Goal: Transaction & Acquisition: Purchase product/service

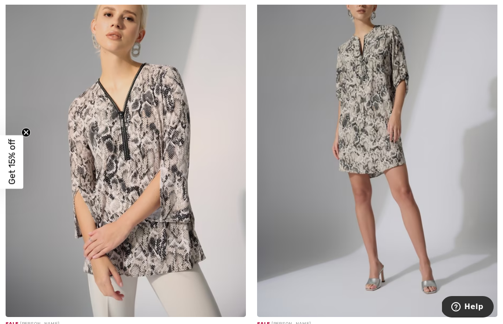
scroll to position [1815, 0]
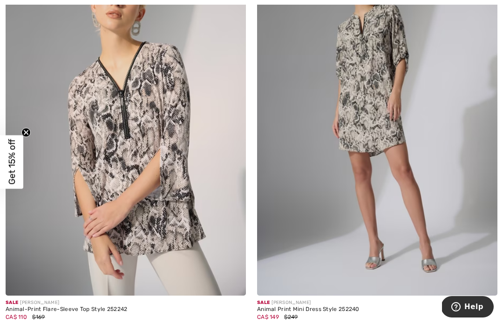
click at [143, 179] on img at bounding box center [126, 115] width 241 height 361
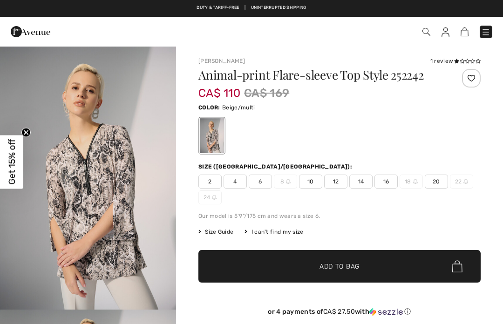
checkbox input "true"
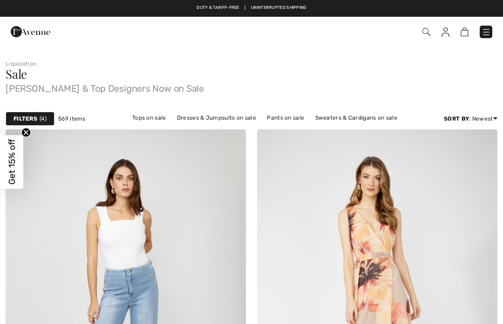
checkbox input "true"
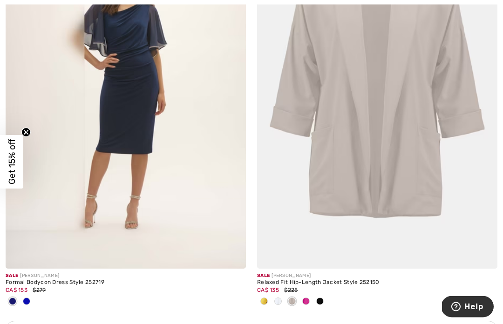
scroll to position [2249, 0]
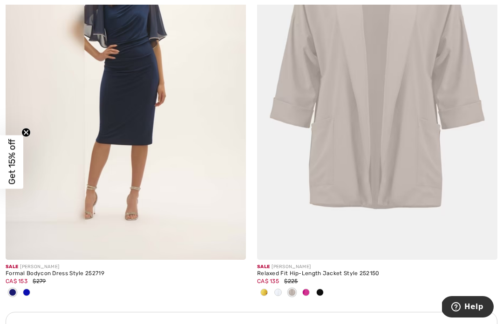
click at [378, 158] on img at bounding box center [377, 79] width 241 height 361
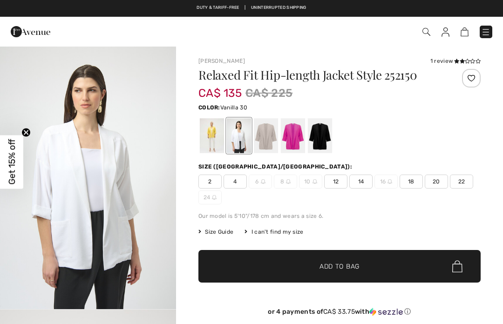
checkbox input "true"
click at [213, 140] on div at bounding box center [212, 135] width 24 height 35
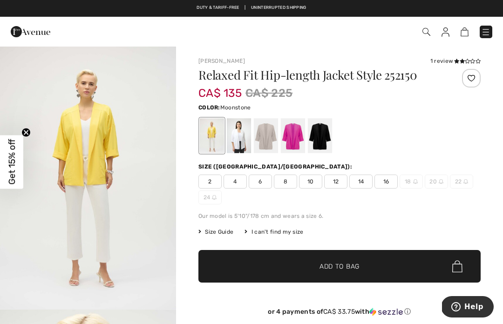
click at [266, 138] on div at bounding box center [266, 135] width 24 height 35
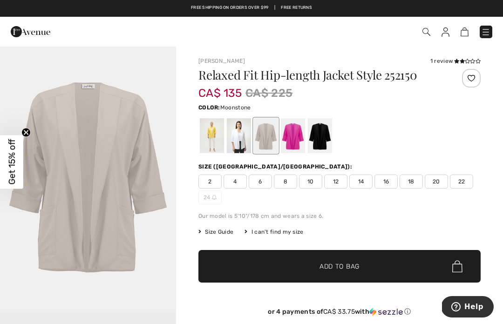
click at [289, 138] on div at bounding box center [293, 135] width 24 height 35
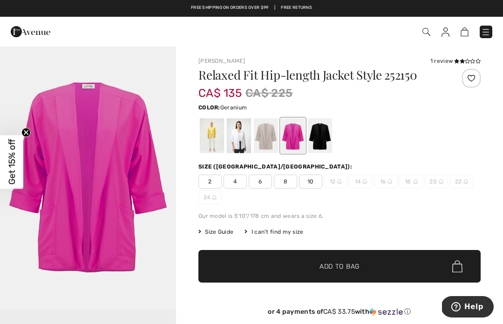
click at [318, 138] on div at bounding box center [320, 135] width 24 height 35
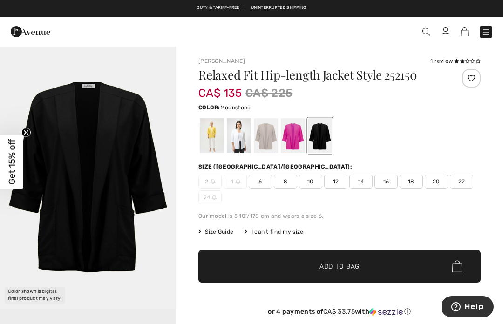
click at [265, 138] on div at bounding box center [266, 135] width 24 height 35
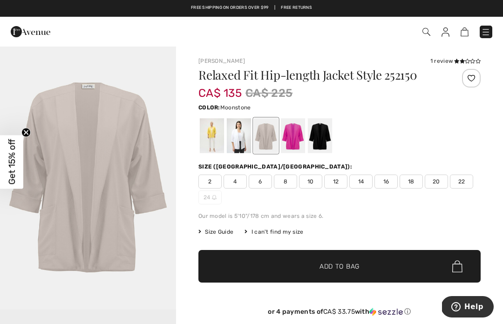
click at [316, 136] on div at bounding box center [320, 135] width 24 height 35
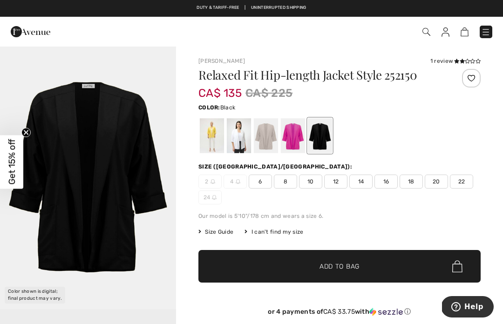
click at [407, 179] on span "18" at bounding box center [411, 182] width 23 height 14
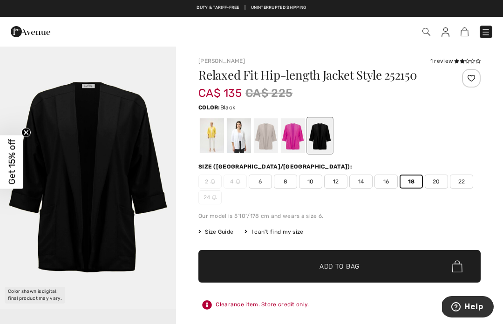
click at [352, 268] on span "Add to Bag" at bounding box center [340, 267] width 40 height 10
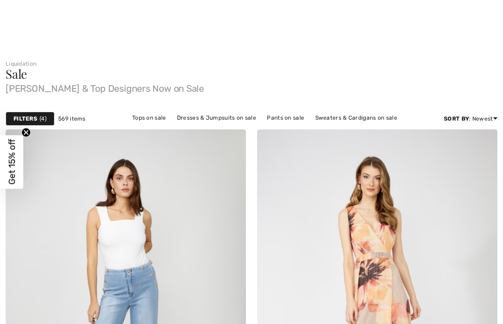
checkbox input "true"
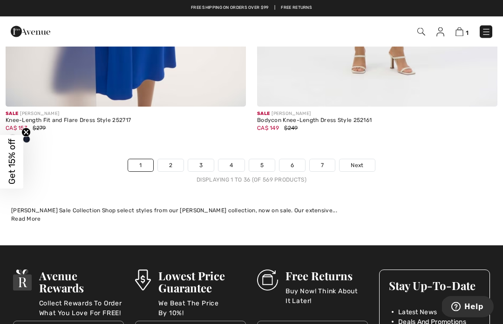
scroll to position [7522, 0]
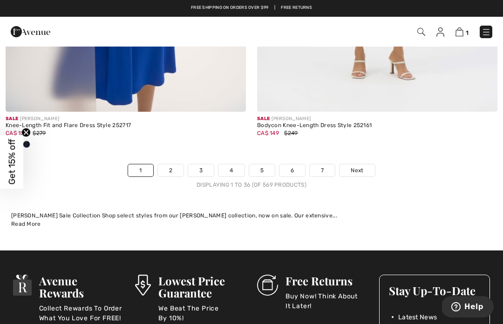
click at [168, 167] on link "2" at bounding box center [171, 171] width 26 height 12
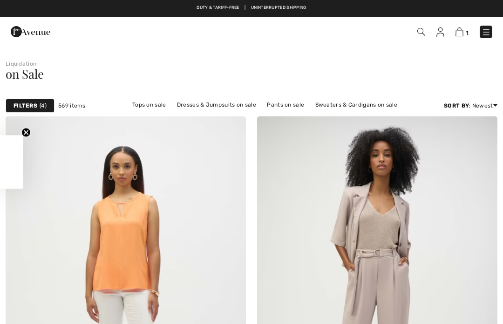
checkbox input "true"
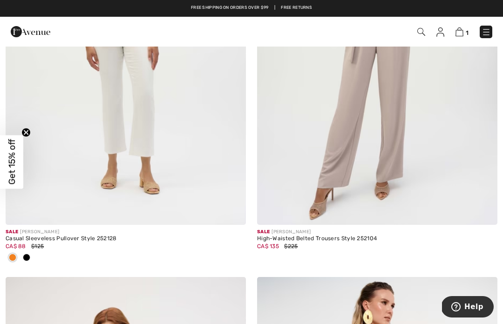
scroll to position [221, 0]
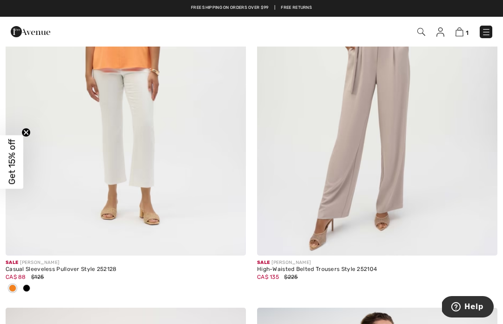
click at [376, 152] on img at bounding box center [377, 75] width 241 height 361
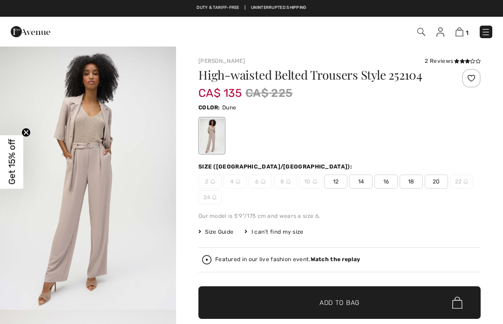
checkbox input "true"
click at [407, 181] on span "18" at bounding box center [411, 182] width 23 height 14
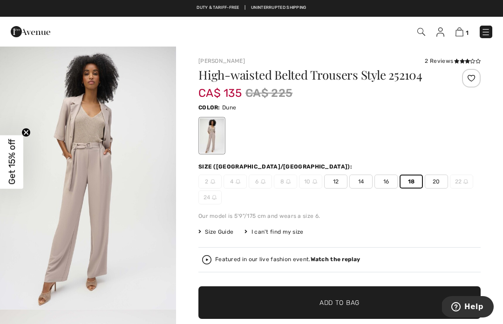
click at [355, 302] on span "Add to Bag" at bounding box center [340, 303] width 40 height 10
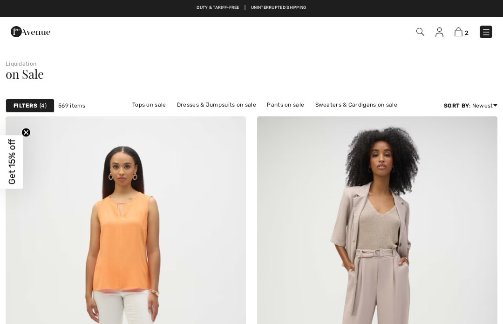
checkbox input "true"
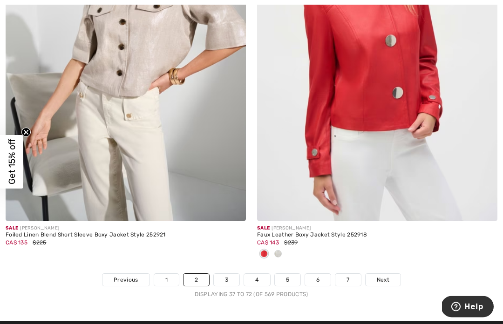
scroll to position [7384, 0]
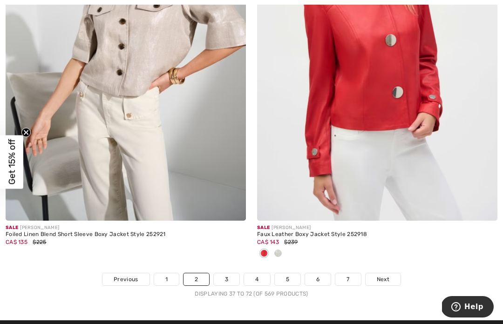
click at [223, 275] on link "3" at bounding box center [227, 280] width 26 height 12
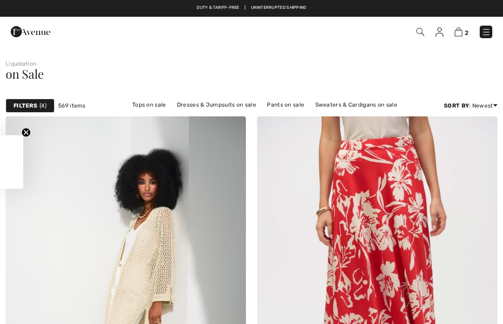
checkbox input "true"
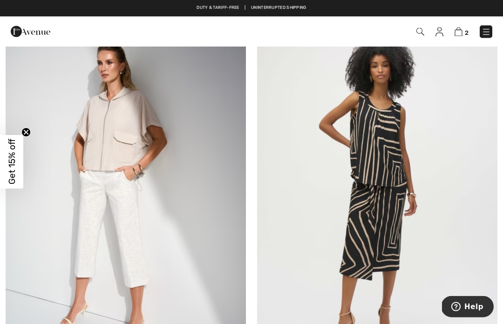
scroll to position [1697, 0]
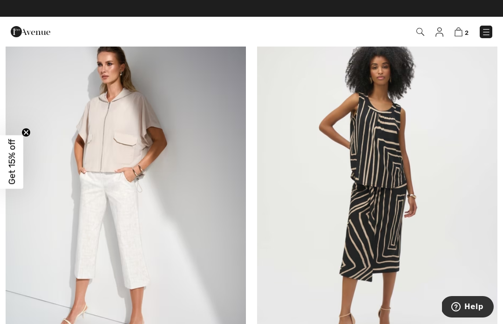
click at [384, 160] on img at bounding box center [377, 189] width 241 height 361
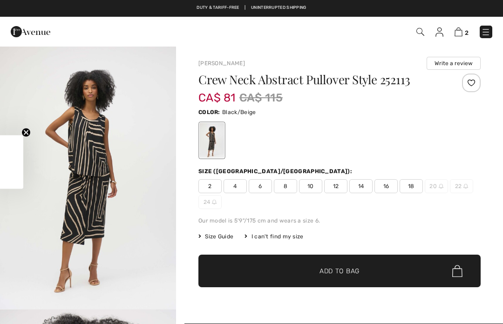
checkbox input "true"
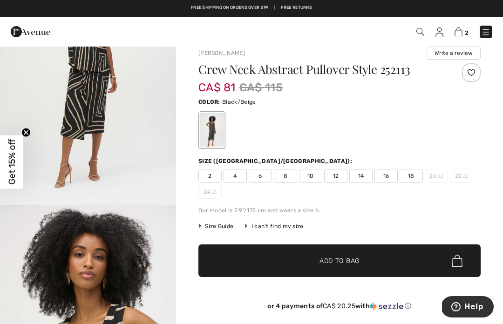
scroll to position [94, 0]
click at [409, 177] on span "18" at bounding box center [411, 176] width 23 height 14
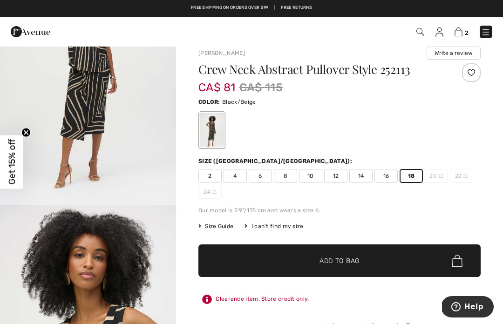
click at [356, 262] on span "Add to Bag" at bounding box center [340, 261] width 40 height 10
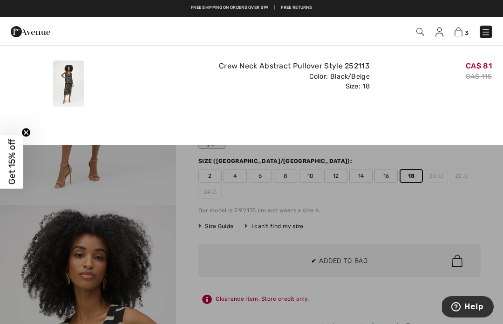
scroll to position [0, 0]
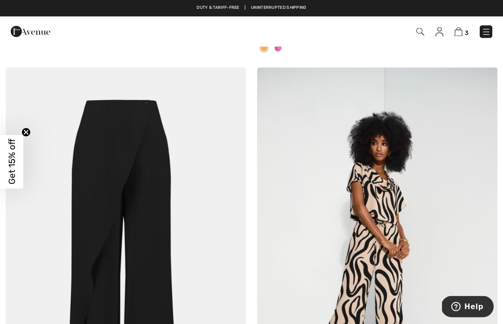
scroll to position [2943, 0]
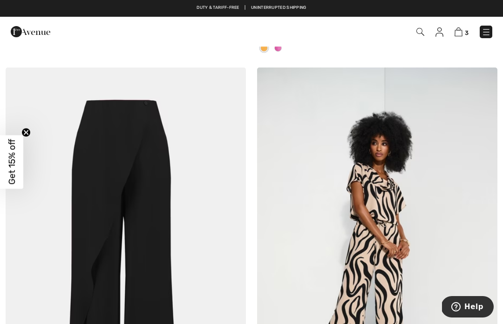
click at [148, 231] on img at bounding box center [126, 248] width 241 height 361
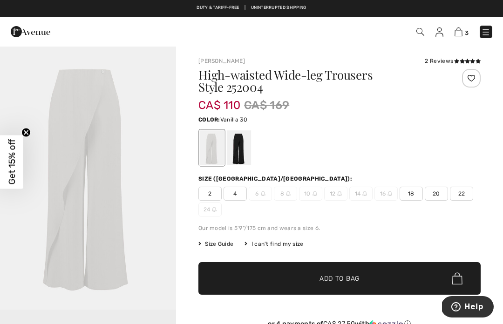
click at [238, 148] on div at bounding box center [239, 148] width 24 height 35
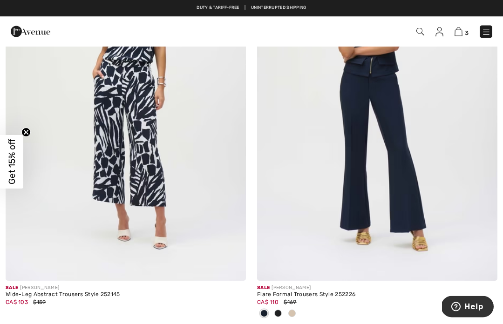
scroll to position [5549, 0]
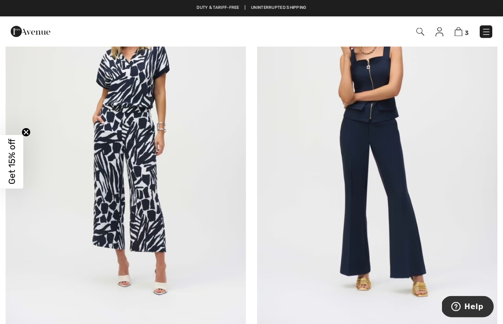
click at [395, 200] on img at bounding box center [377, 146] width 241 height 361
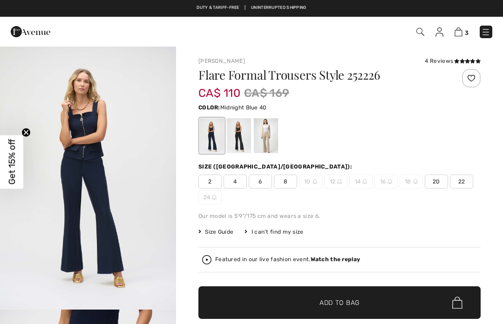
checkbox input "true"
click at [265, 130] on div at bounding box center [266, 135] width 24 height 35
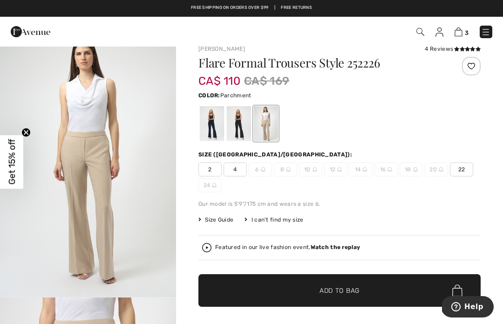
scroll to position [7, 0]
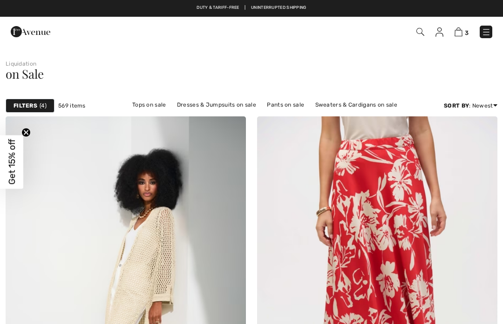
checkbox input "true"
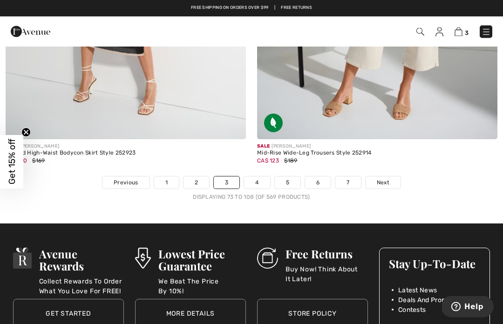
scroll to position [7355, 0]
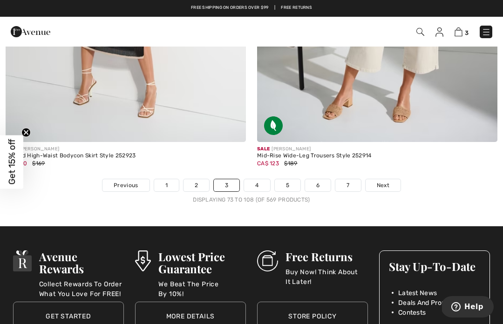
click at [253, 179] on link "4" at bounding box center [257, 185] width 26 height 12
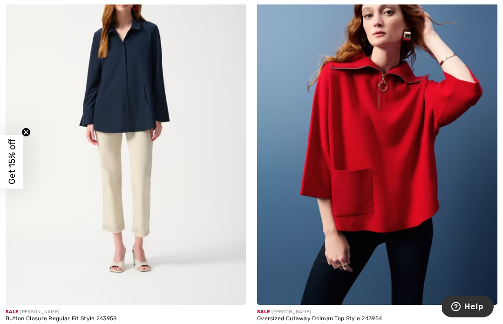
scroll to position [4717, 0]
click at [395, 210] on img at bounding box center [377, 125] width 241 height 361
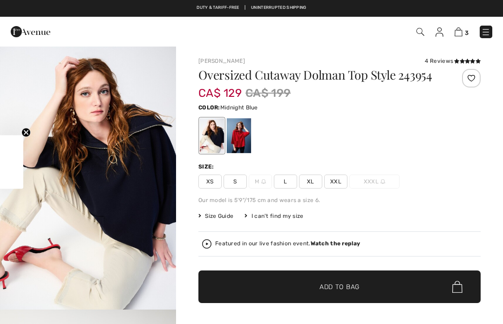
checkbox input "true"
click at [210, 143] on div at bounding box center [212, 135] width 24 height 35
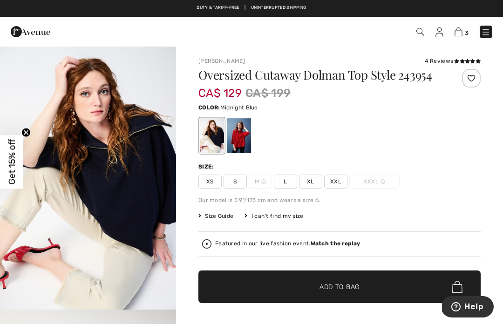
click at [241, 147] on div at bounding box center [239, 135] width 24 height 35
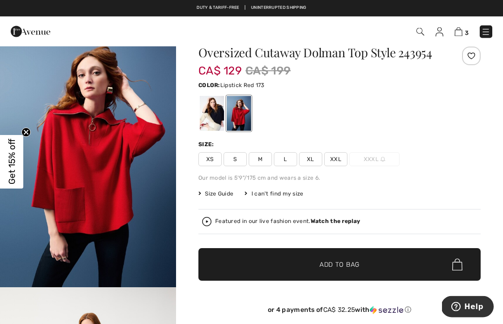
scroll to position [22, 0]
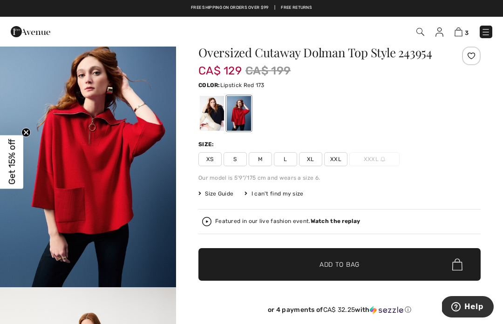
click at [336, 166] on span "XXL" at bounding box center [335, 159] width 23 height 14
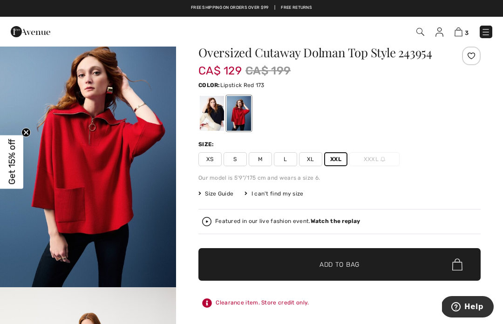
click at [354, 270] on span "Add to Bag" at bounding box center [340, 265] width 40 height 10
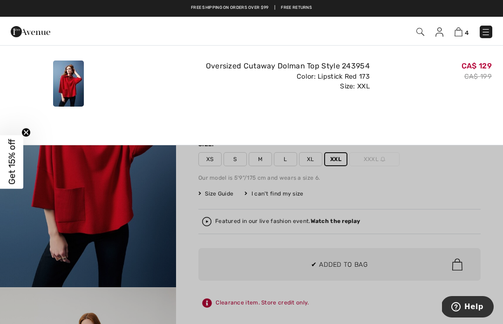
scroll to position [0, 0]
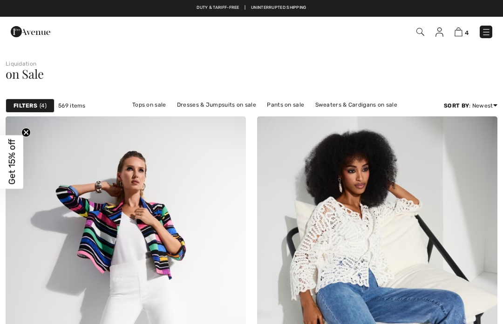
checkbox input "true"
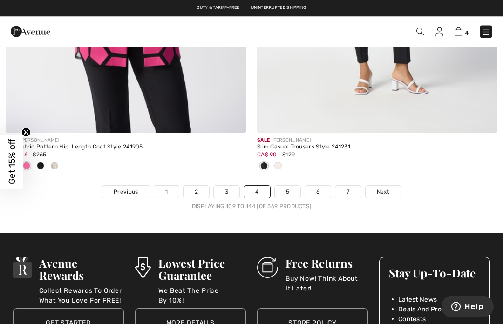
scroll to position [7453, 0]
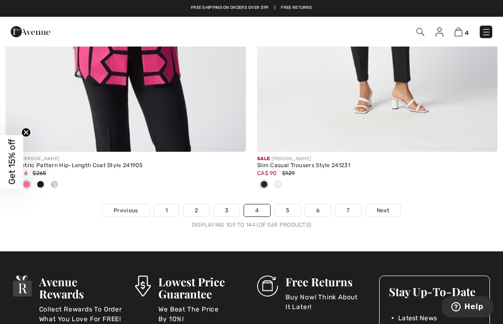
click at [286, 205] on link "5" at bounding box center [288, 211] width 26 height 12
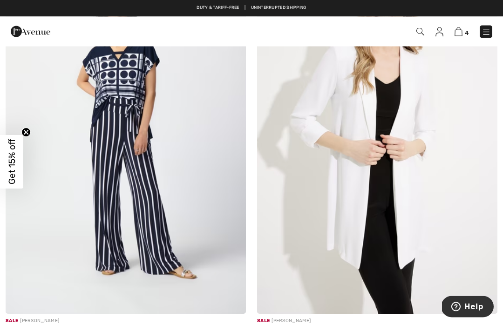
scroll to position [163, 0]
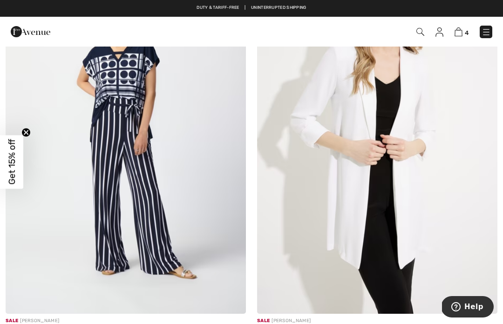
click at [402, 188] on img at bounding box center [377, 133] width 241 height 361
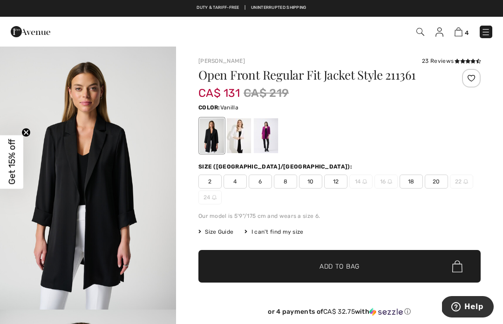
click at [237, 140] on div at bounding box center [239, 135] width 24 height 35
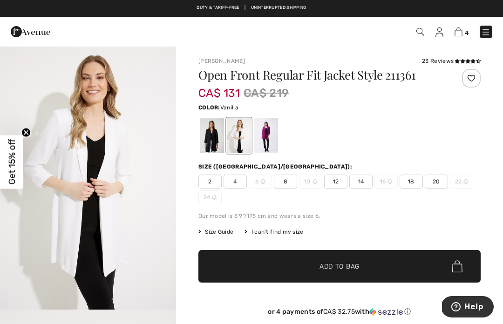
click at [264, 139] on div at bounding box center [266, 135] width 24 height 35
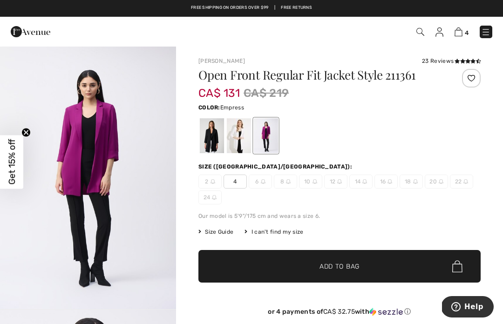
click at [234, 133] on div at bounding box center [239, 135] width 24 height 35
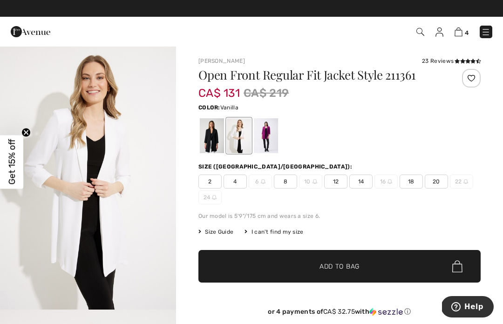
click at [202, 136] on div at bounding box center [212, 135] width 24 height 35
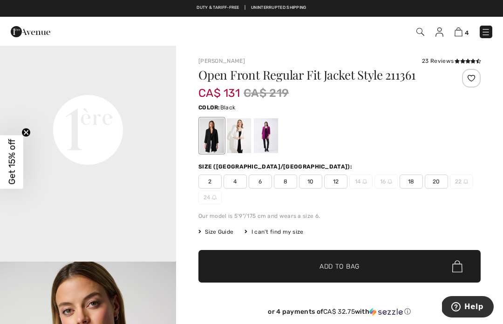
scroll to position [578, 0]
click at [406, 186] on span "18" at bounding box center [411, 182] width 23 height 14
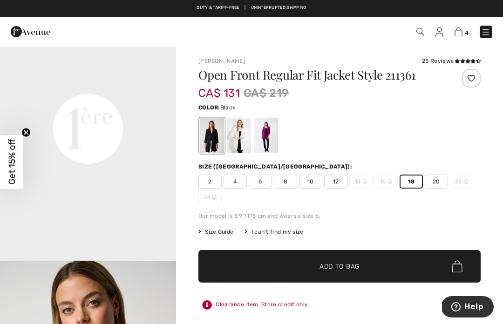
click at [373, 275] on span "✔ Added to Bag Add to Bag" at bounding box center [340, 266] width 283 height 33
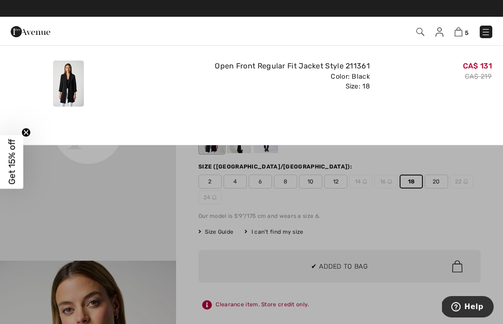
scroll to position [0, 0]
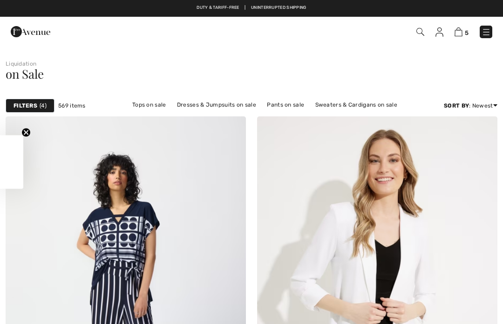
checkbox input "true"
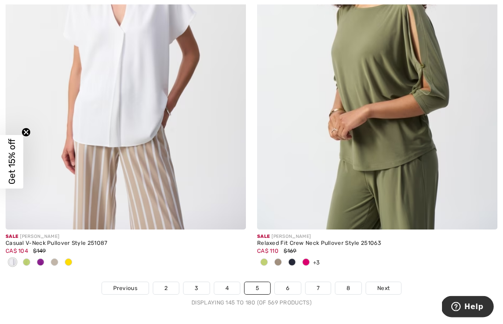
scroll to position [7406, 0]
click at [290, 285] on link "6" at bounding box center [288, 289] width 26 height 12
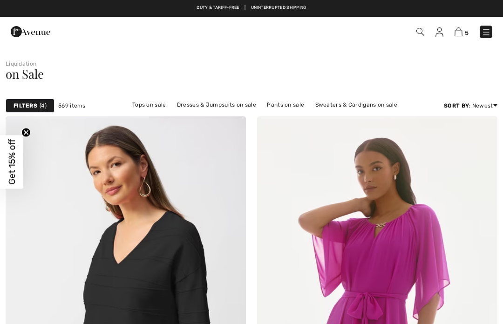
checkbox input "true"
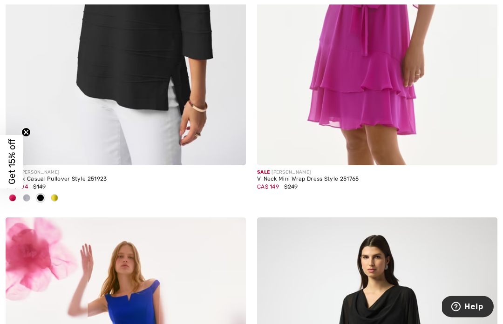
scroll to position [312, 0]
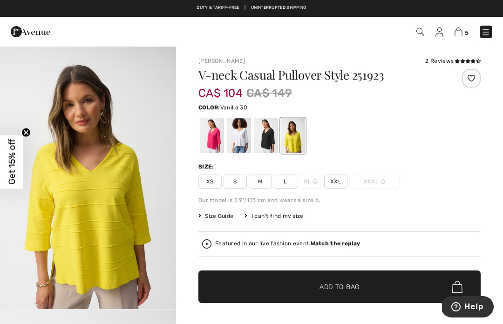
click at [238, 135] on div at bounding box center [239, 135] width 24 height 35
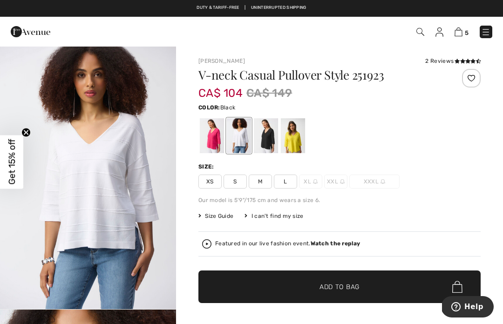
click at [266, 140] on div at bounding box center [266, 135] width 24 height 35
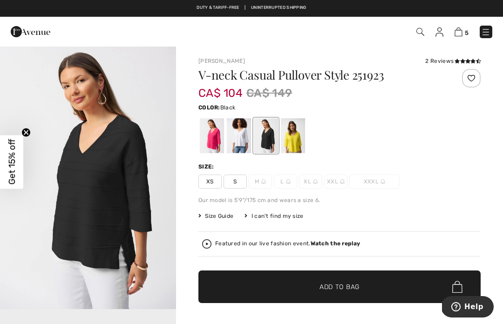
click at [294, 136] on div at bounding box center [293, 135] width 24 height 35
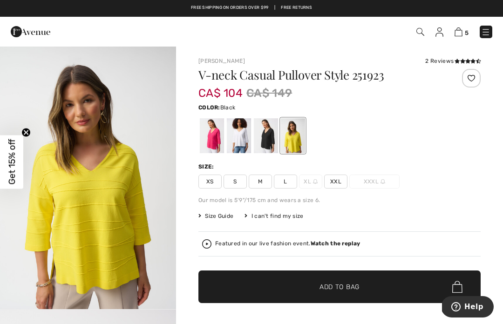
click at [264, 137] on div at bounding box center [266, 135] width 24 height 35
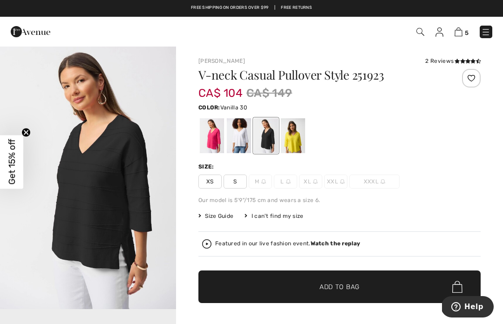
click at [239, 136] on div at bounding box center [239, 135] width 24 height 35
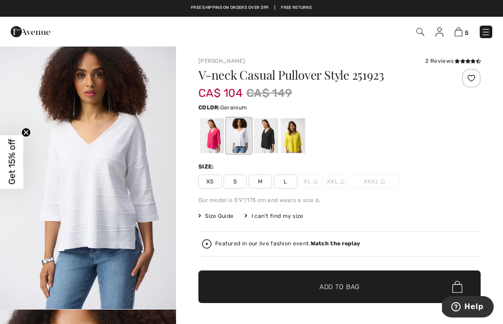
click at [205, 135] on div at bounding box center [212, 135] width 24 height 35
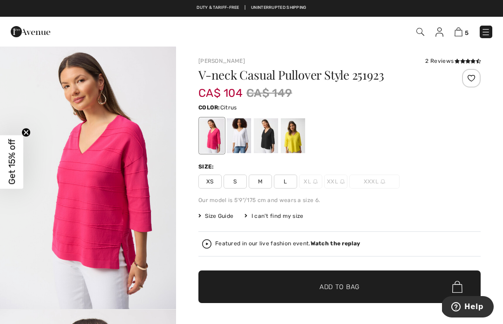
click at [292, 134] on div at bounding box center [293, 135] width 24 height 35
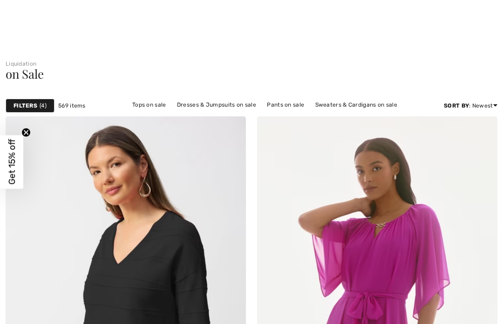
scroll to position [356, 0]
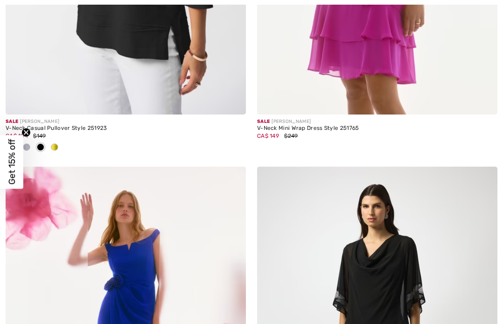
checkbox input "true"
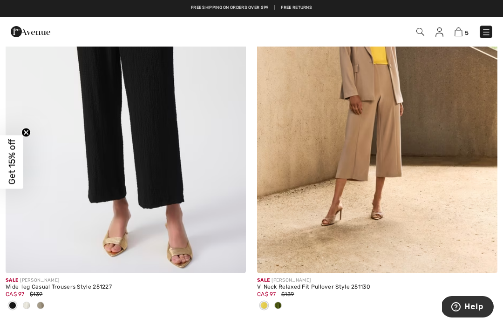
scroll to position [1029, 0]
click at [192, 186] on img at bounding box center [126, 93] width 241 height 361
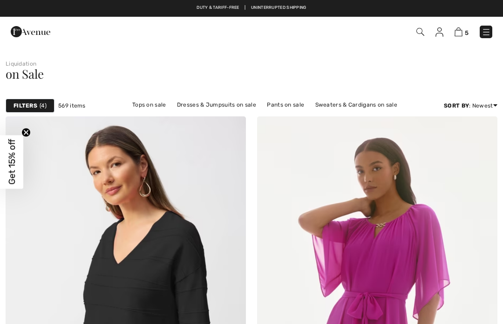
checkbox input "true"
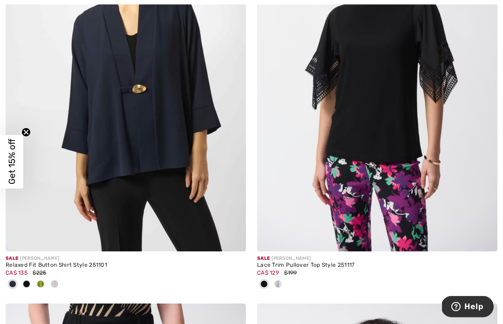
scroll to position [1465, 0]
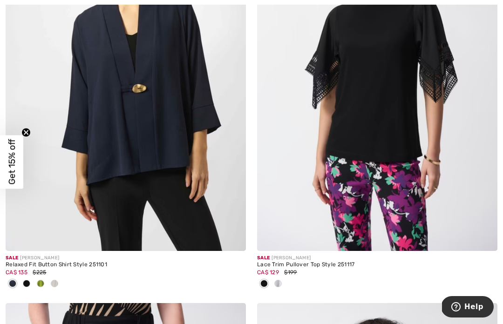
click at [155, 143] on img at bounding box center [126, 70] width 241 height 361
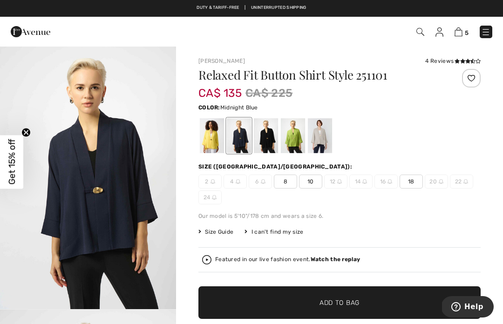
click at [294, 140] on div at bounding box center [293, 135] width 24 height 35
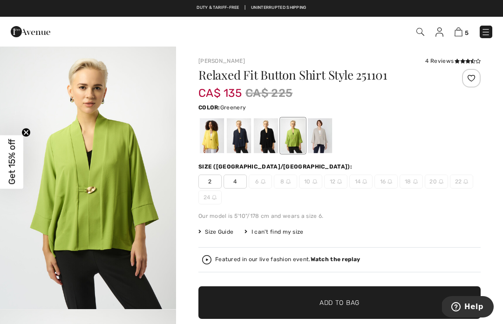
click at [268, 142] on div at bounding box center [266, 135] width 24 height 35
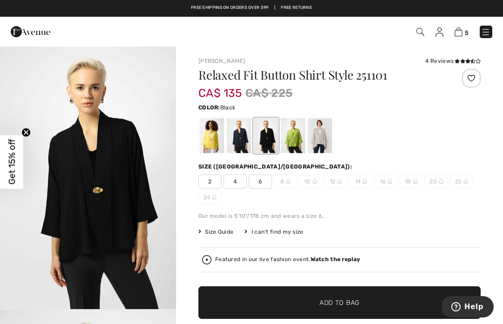
click at [233, 138] on div at bounding box center [239, 135] width 24 height 35
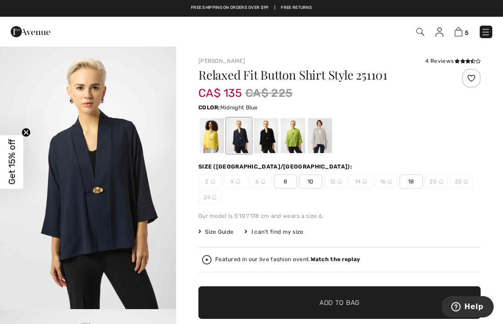
click at [211, 137] on div at bounding box center [212, 135] width 24 height 35
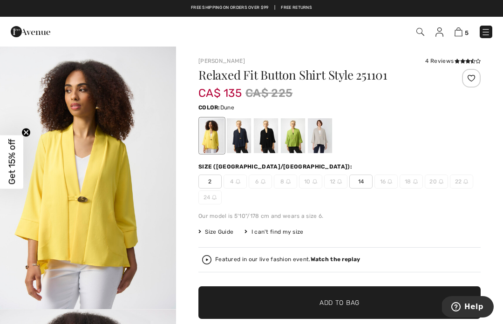
click at [320, 137] on div at bounding box center [320, 135] width 24 height 35
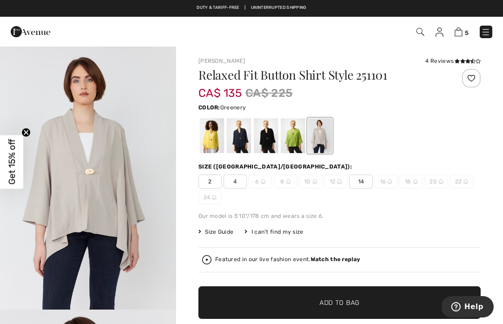
click at [291, 141] on div at bounding box center [293, 135] width 24 height 35
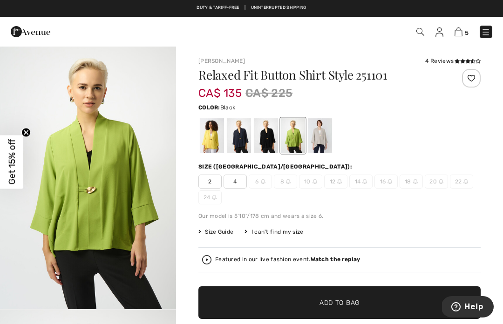
click at [268, 140] on div at bounding box center [266, 135] width 24 height 35
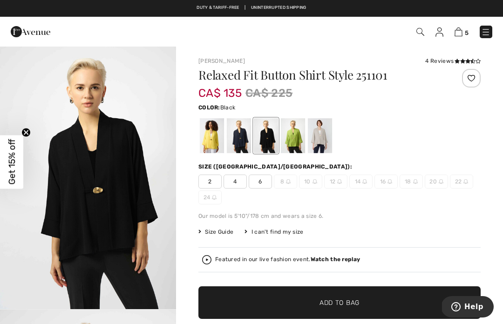
click at [234, 139] on div at bounding box center [239, 135] width 24 height 35
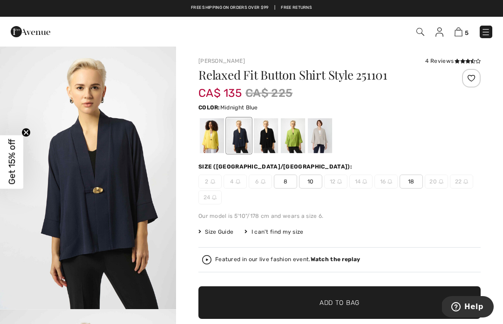
click at [209, 139] on div at bounding box center [212, 135] width 24 height 35
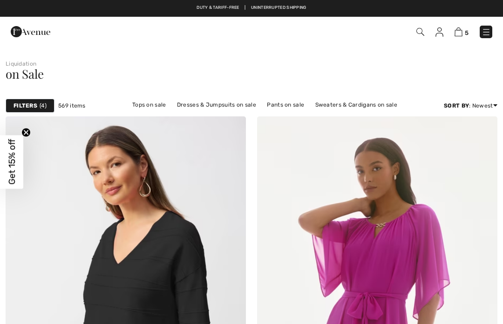
checkbox input "true"
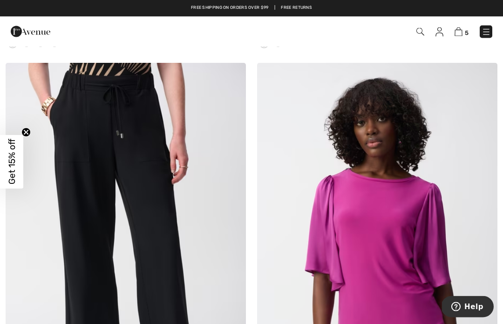
scroll to position [1705, 0]
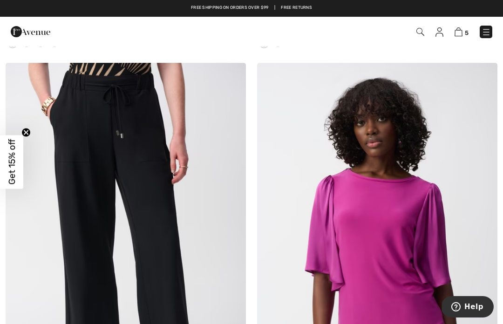
click at [143, 216] on img at bounding box center [126, 243] width 241 height 361
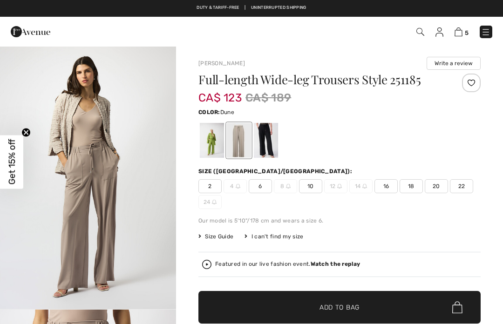
checkbox input "true"
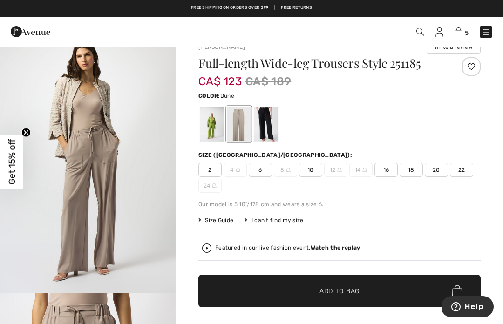
scroll to position [17, 0]
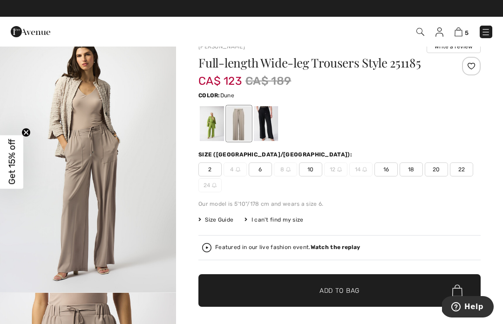
click at [269, 122] on div at bounding box center [266, 123] width 24 height 35
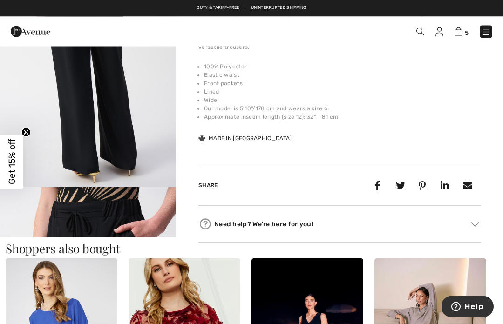
scroll to position [373, 0]
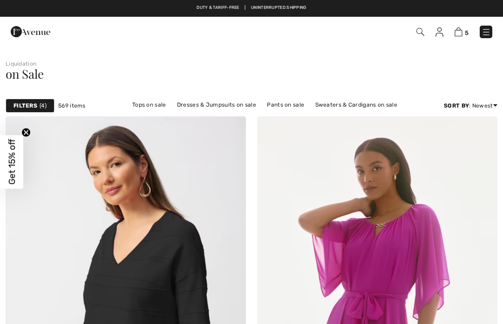
scroll to position [1705, 0]
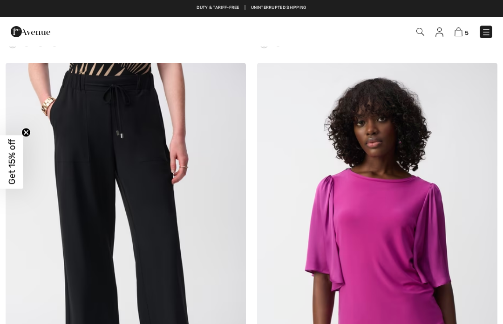
checkbox input "true"
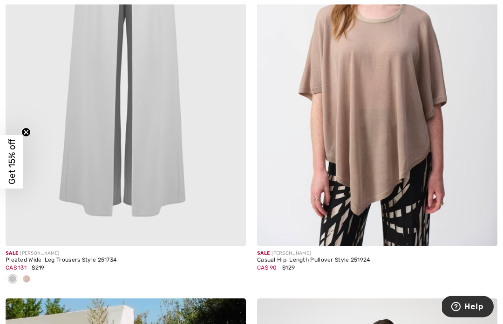
scroll to position [3201, 0]
click at [139, 146] on img at bounding box center [126, 66] width 241 height 361
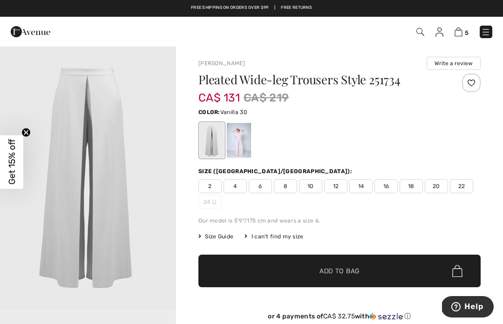
click at [238, 139] on div at bounding box center [239, 140] width 24 height 35
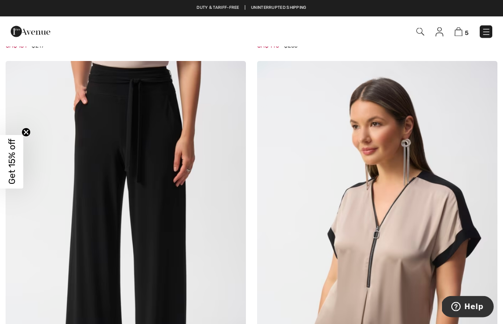
scroll to position [4647, 0]
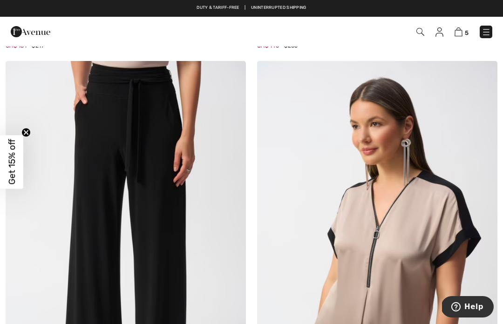
click at [137, 210] on img at bounding box center [126, 241] width 241 height 361
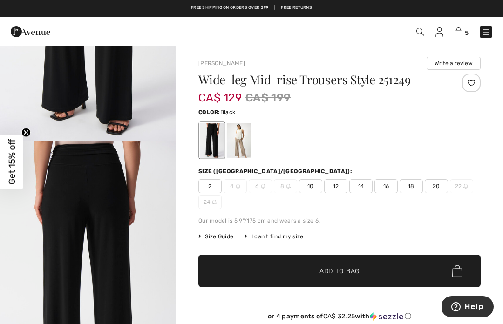
scroll to position [157, 0]
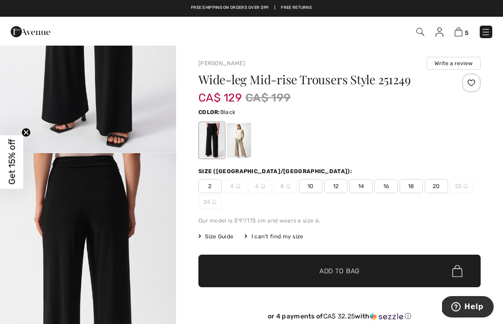
click at [239, 141] on div at bounding box center [239, 140] width 24 height 35
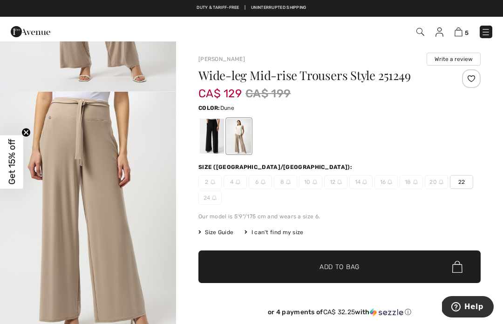
scroll to position [0, 0]
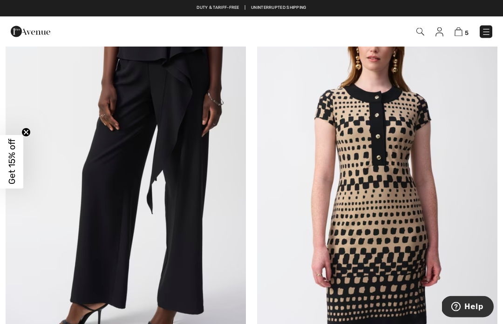
scroll to position [5645, 0]
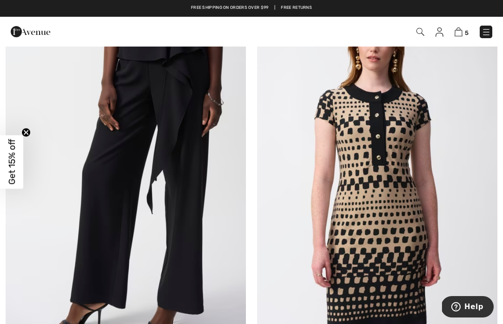
click at [164, 193] on img at bounding box center [126, 174] width 241 height 361
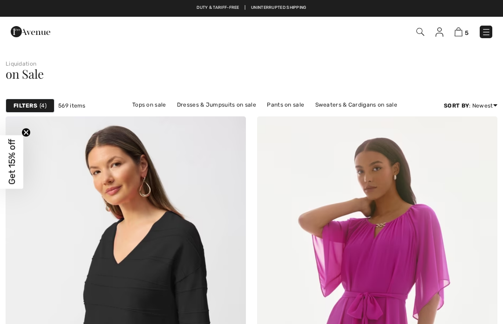
checkbox input "true"
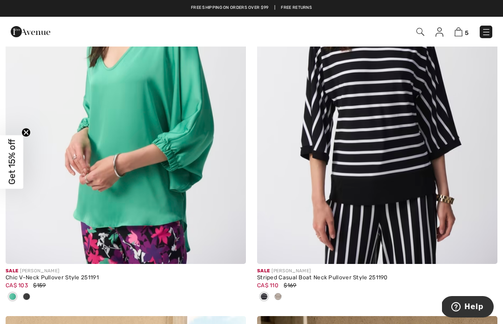
scroll to position [6924, 0]
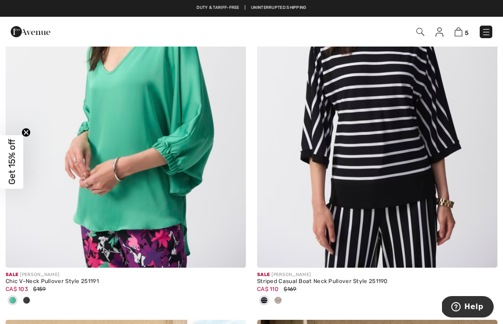
click at [130, 132] on img at bounding box center [126, 87] width 241 height 361
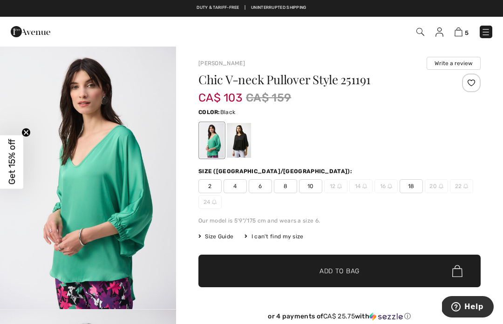
click at [242, 139] on div at bounding box center [239, 140] width 24 height 35
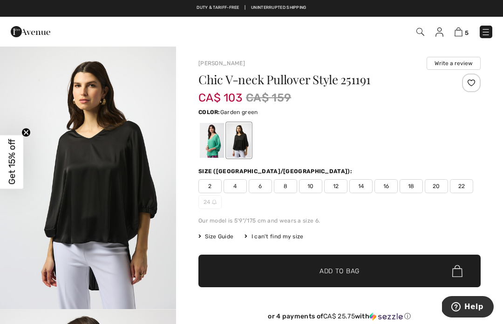
click at [210, 144] on div at bounding box center [212, 140] width 24 height 35
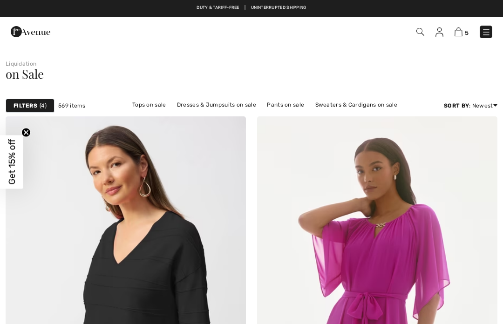
checkbox input "true"
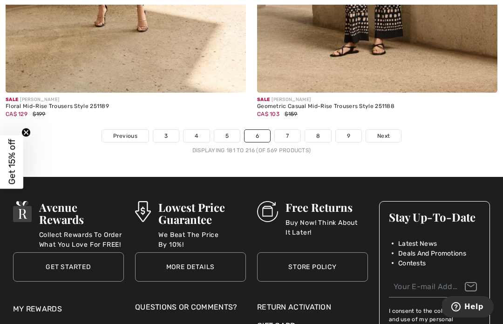
scroll to position [7513, 0]
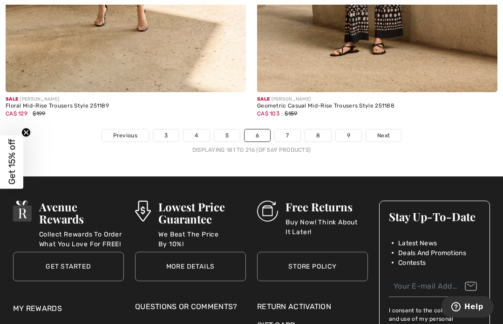
click at [384, 132] on span "Next" at bounding box center [384, 135] width 13 height 8
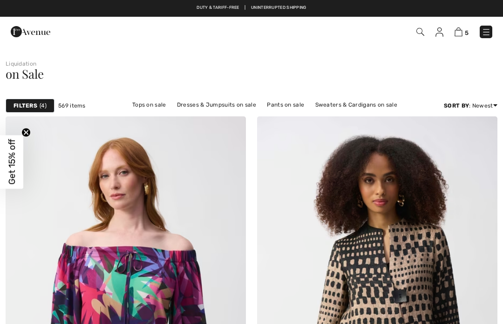
scroll to position [15, 0]
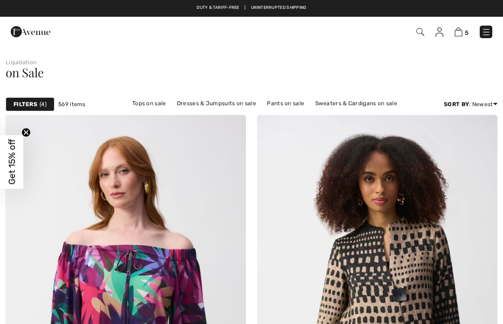
checkbox input "true"
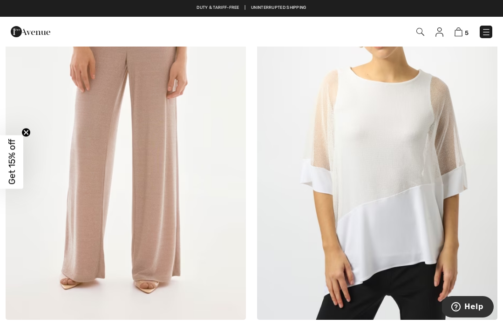
scroll to position [4671, 0]
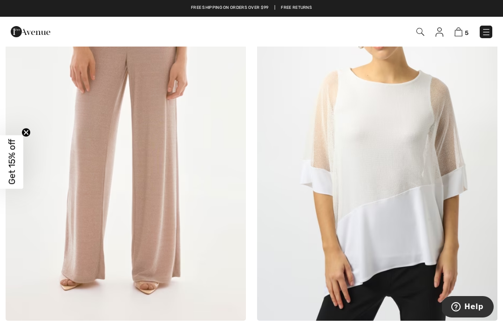
click at [162, 196] on img at bounding box center [126, 140] width 241 height 361
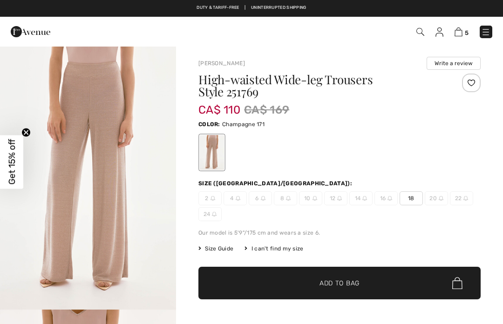
checkbox input "true"
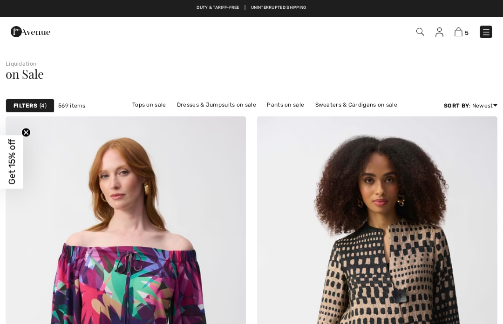
checkbox input "true"
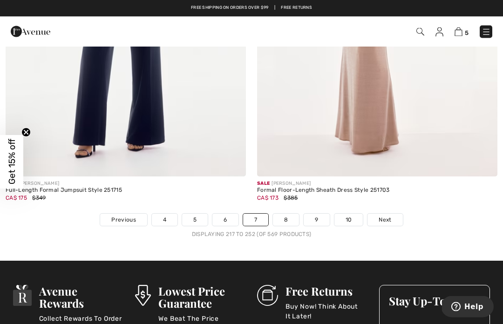
scroll to position [7366, 0]
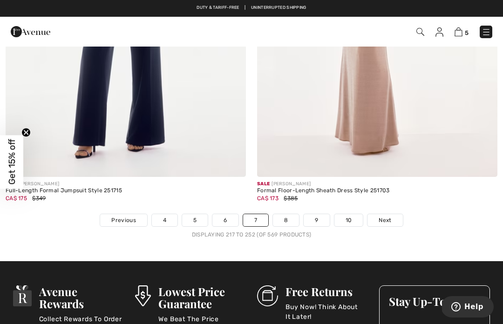
click at [286, 214] on link "8" at bounding box center [286, 220] width 26 height 12
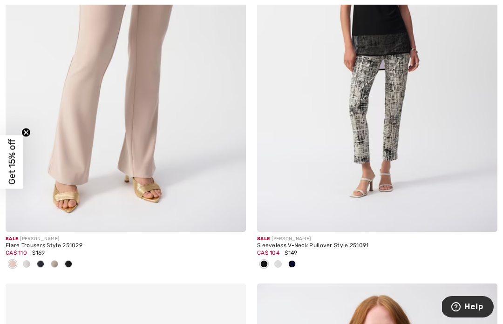
scroll to position [3633, 0]
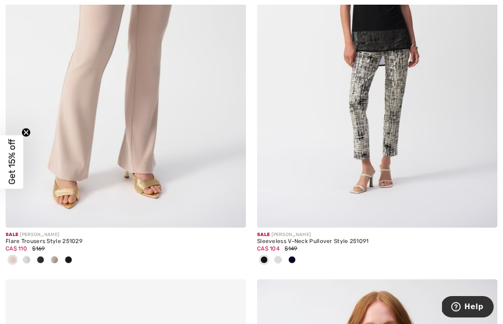
click at [144, 132] on img at bounding box center [126, 47] width 241 height 361
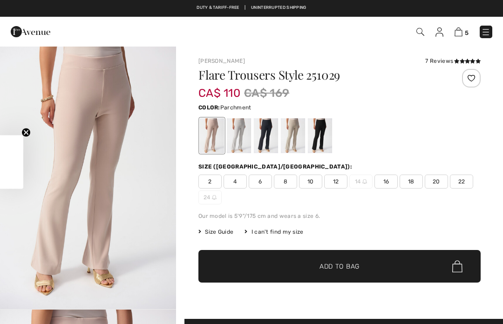
checkbox input "true"
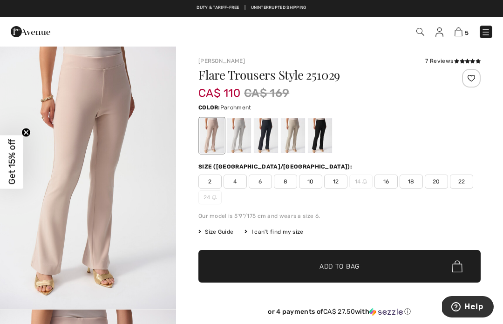
click at [238, 138] on div at bounding box center [239, 135] width 24 height 35
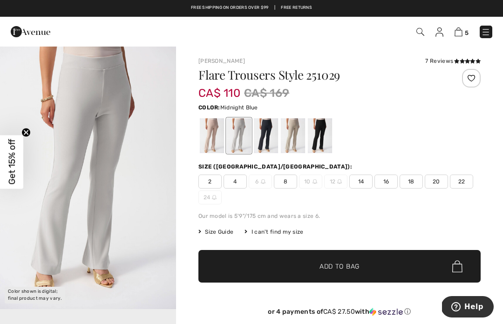
click at [263, 139] on div at bounding box center [266, 135] width 24 height 35
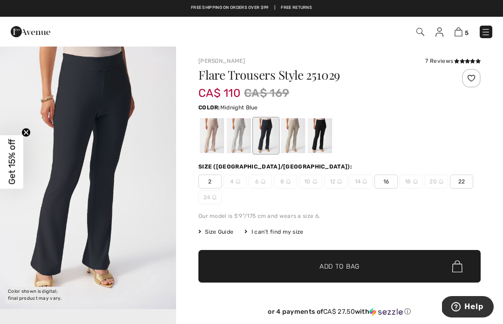
click at [292, 138] on div at bounding box center [293, 135] width 24 height 35
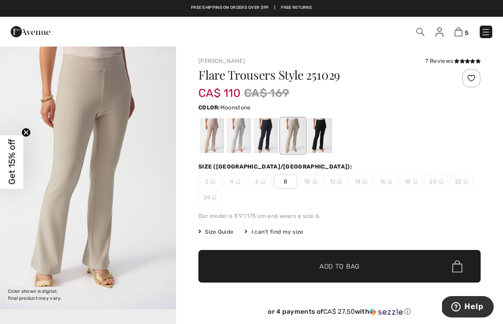
click at [319, 134] on div at bounding box center [320, 135] width 24 height 35
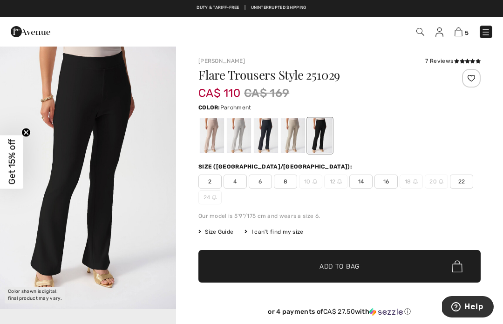
click at [211, 137] on div at bounding box center [212, 135] width 24 height 35
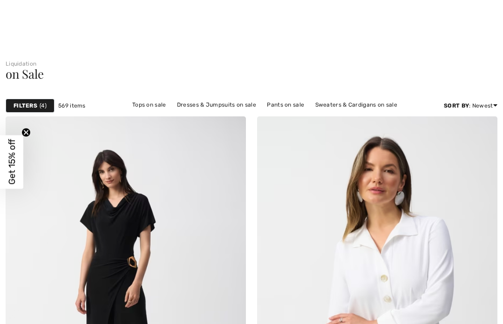
checkbox input "true"
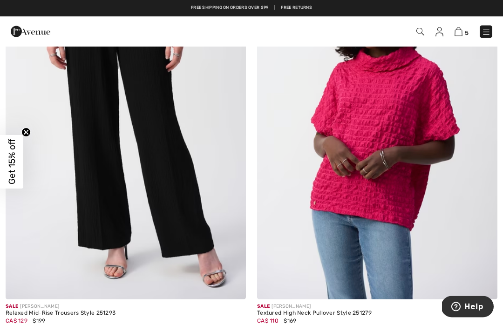
scroll to position [4348, 0]
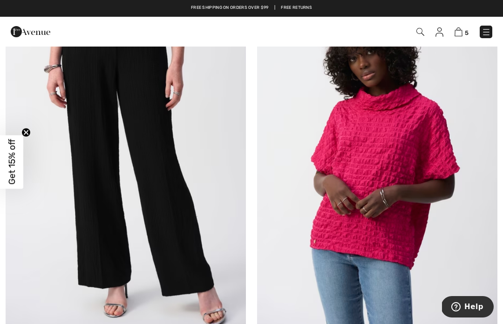
click at [163, 174] on img at bounding box center [126, 158] width 241 height 361
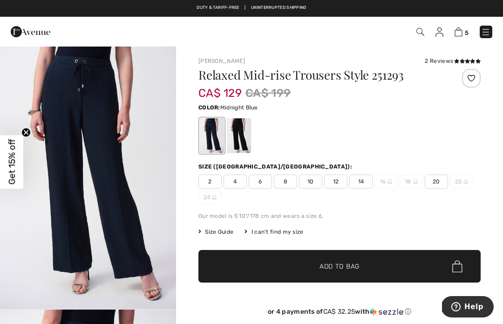
click at [242, 131] on div at bounding box center [239, 135] width 24 height 35
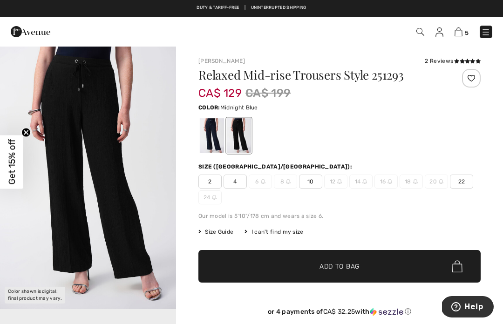
click at [207, 138] on div at bounding box center [212, 135] width 24 height 35
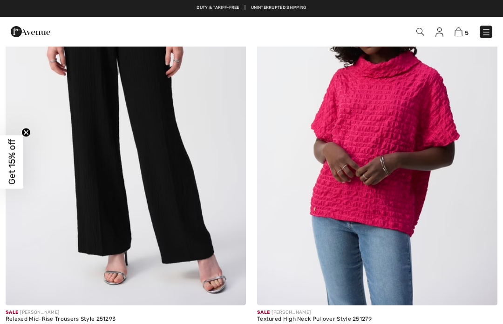
checkbox input "true"
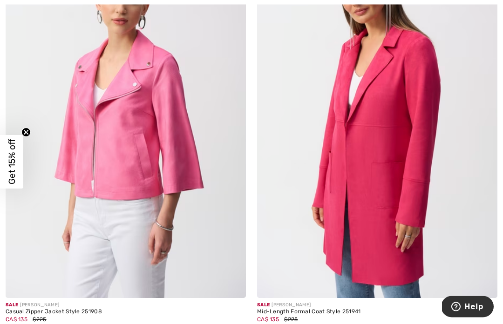
scroll to position [5732, 0]
click at [360, 170] on img at bounding box center [377, 118] width 241 height 361
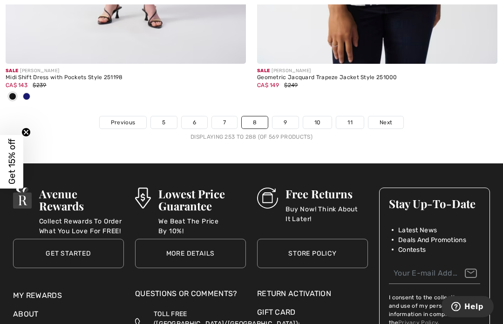
scroll to position [7621, 0]
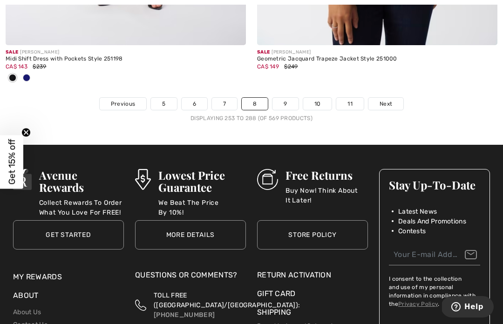
click at [283, 98] on link "9" at bounding box center [286, 104] width 26 height 12
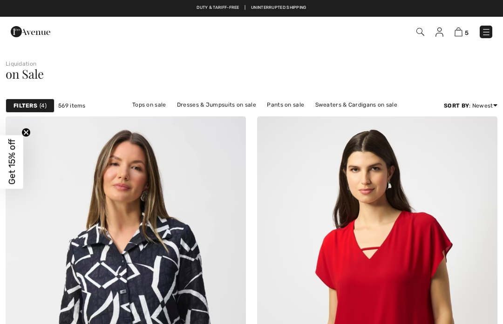
checkbox input "true"
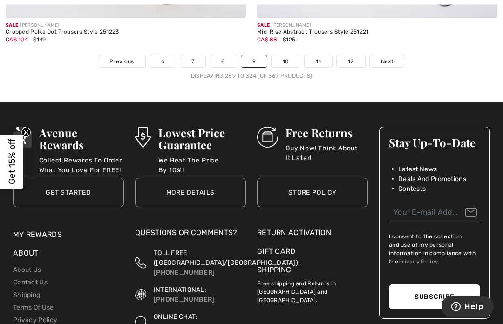
scroll to position [7525, 0]
click at [288, 58] on link "10" at bounding box center [286, 61] width 29 height 12
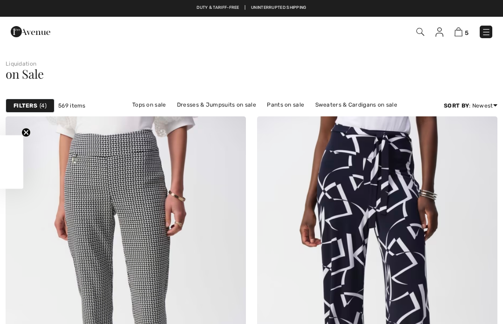
checkbox input "true"
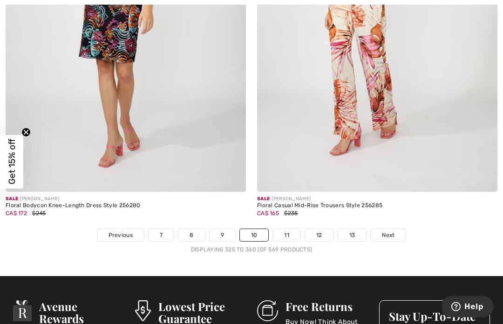
scroll to position [7398, 0]
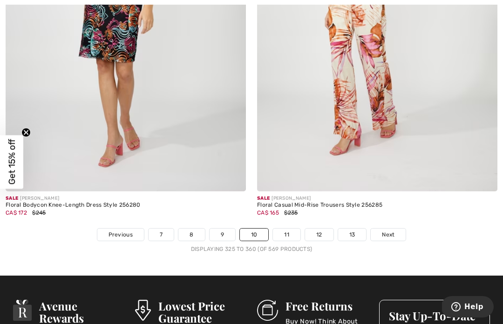
click at [286, 230] on link "11" at bounding box center [287, 235] width 28 height 12
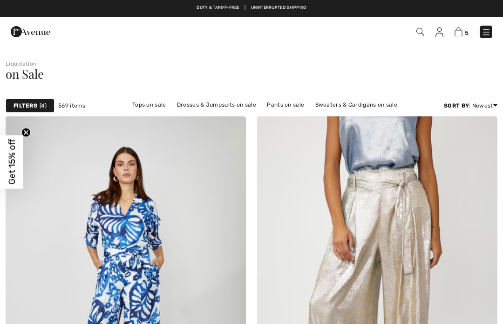
scroll to position [43, 0]
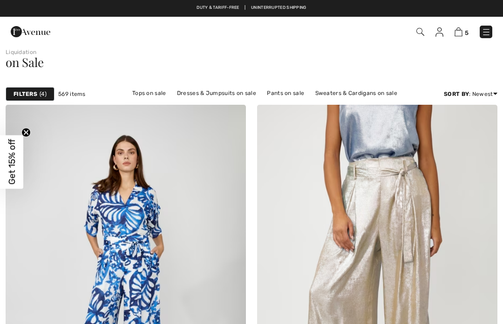
checkbox input "true"
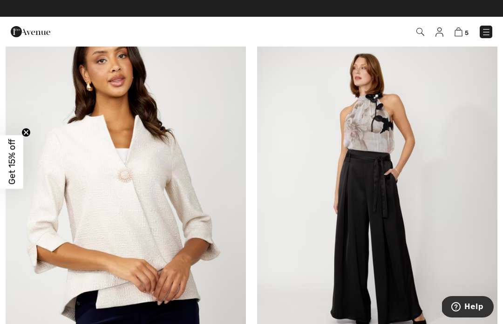
scroll to position [3024, 0]
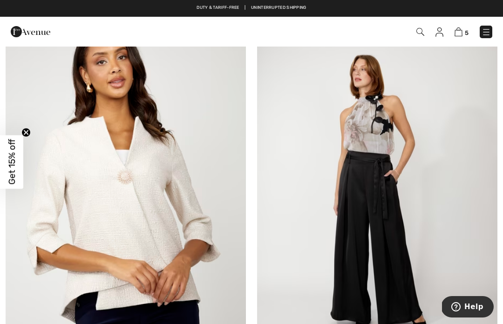
click at [374, 225] on img at bounding box center [377, 197] width 241 height 361
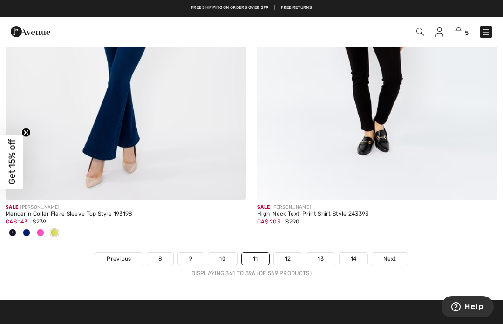
scroll to position [7343, 0]
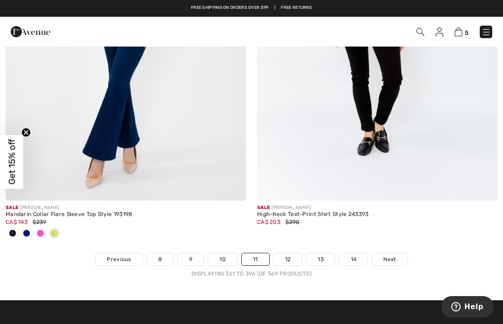
click at [287, 254] on link "12" at bounding box center [288, 260] width 28 height 12
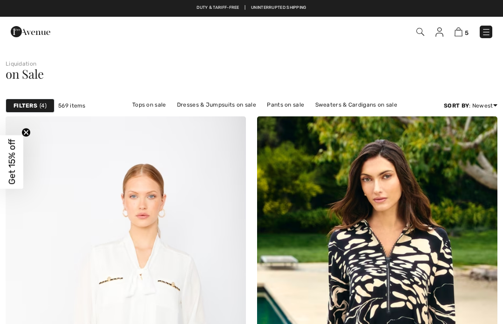
checkbox input "true"
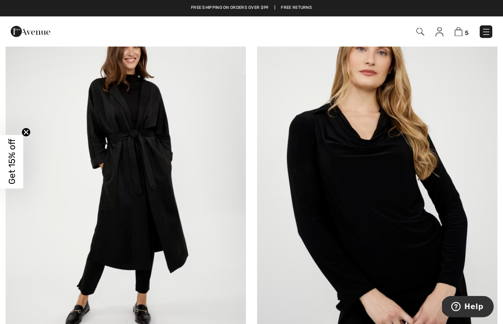
scroll to position [5607, 0]
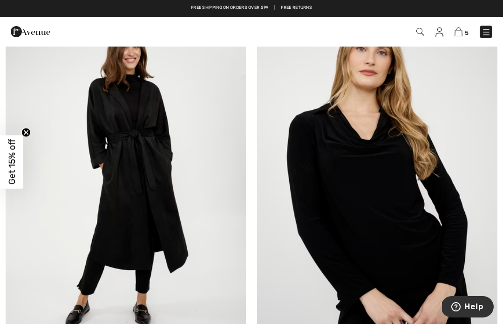
click at [150, 153] on img at bounding box center [126, 180] width 241 height 361
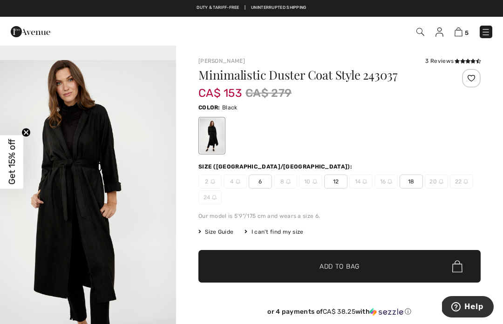
scroll to position [780, 0]
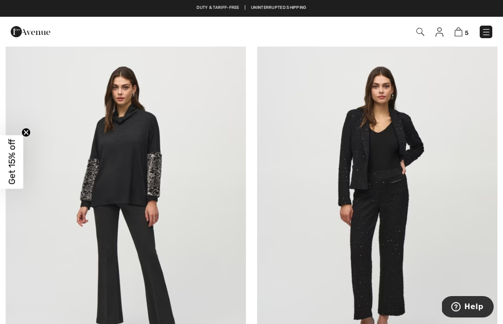
scroll to position [6408, 0]
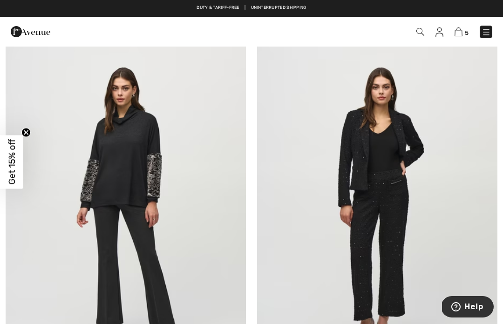
click at [393, 262] on img at bounding box center [377, 205] width 241 height 361
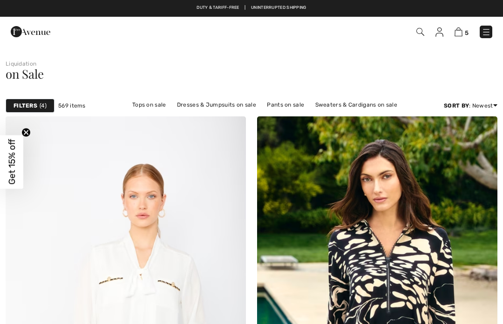
checkbox input "true"
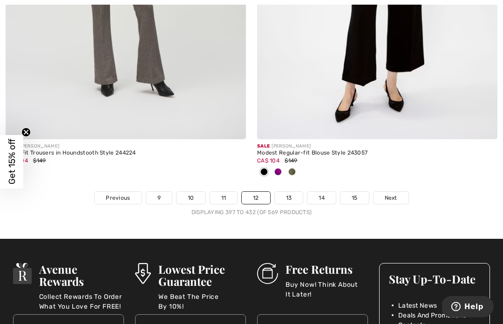
scroll to position [7450, 0]
click at [288, 192] on link "13" at bounding box center [289, 198] width 28 height 12
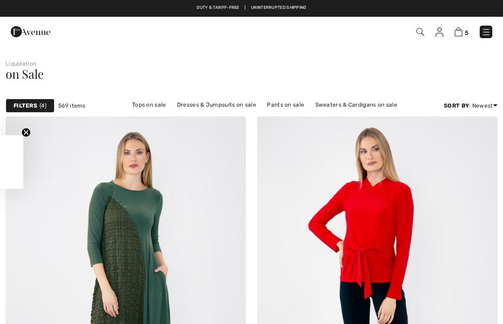
checkbox input "true"
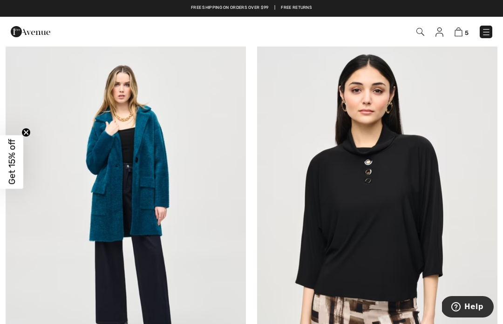
scroll to position [6006, 0]
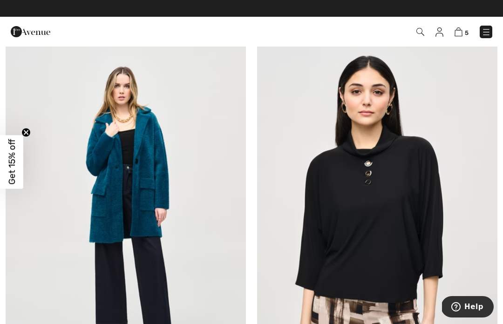
click at [150, 188] on img at bounding box center [126, 210] width 241 height 361
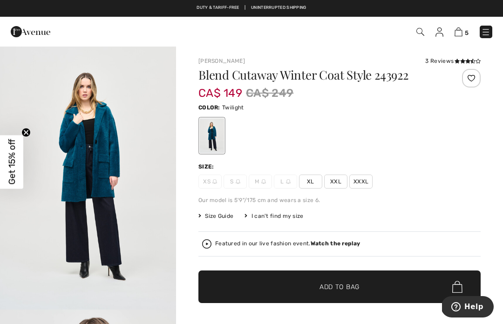
click at [333, 181] on span "XXL" at bounding box center [335, 182] width 23 height 14
click at [361, 289] on span "✔ Added to Bag Add to Bag" at bounding box center [340, 287] width 283 height 33
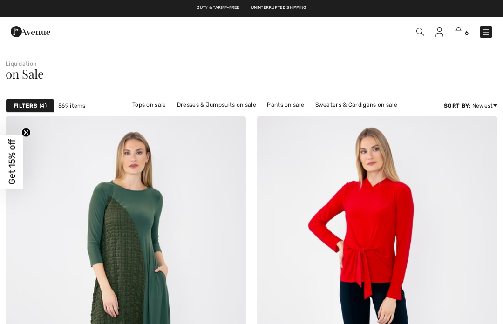
checkbox input "true"
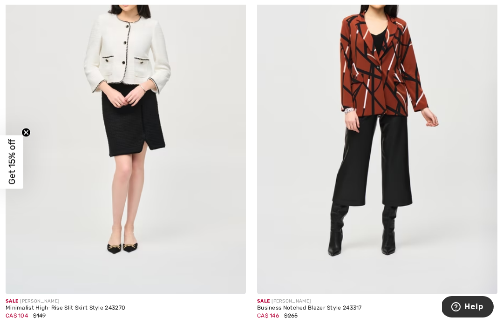
scroll to position [6916, 0]
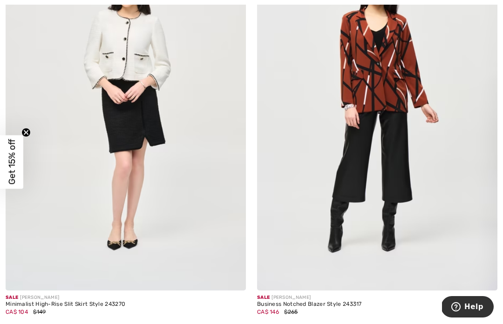
click at [380, 74] on img at bounding box center [377, 110] width 241 height 361
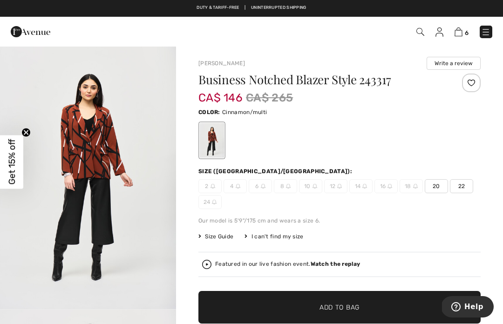
click at [433, 185] on span "20" at bounding box center [436, 186] width 23 height 14
click at [350, 308] on span "Add to Bag" at bounding box center [340, 308] width 40 height 10
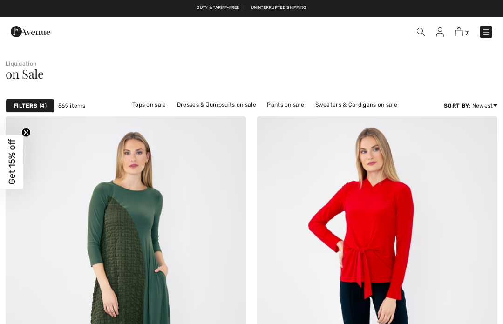
checkbox input "true"
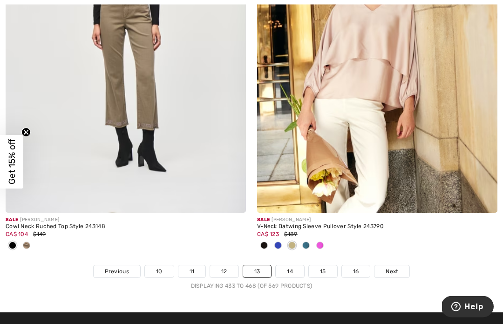
scroll to position [7392, 0]
click at [289, 268] on link "14" at bounding box center [290, 272] width 28 height 12
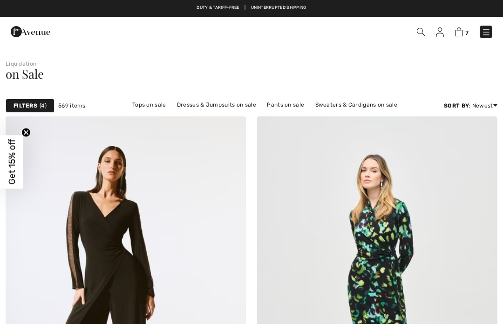
checkbox input "true"
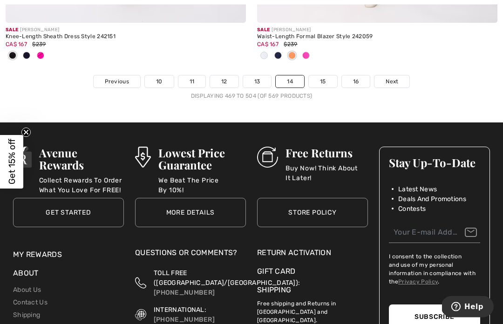
scroll to position [7613, 0]
click at [321, 76] on link "15" at bounding box center [323, 82] width 28 height 12
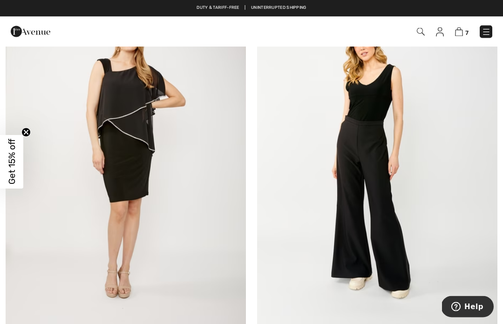
scroll to position [2207, 0]
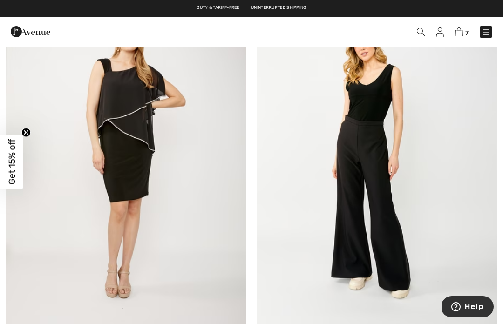
click at [380, 210] on img at bounding box center [377, 154] width 241 height 361
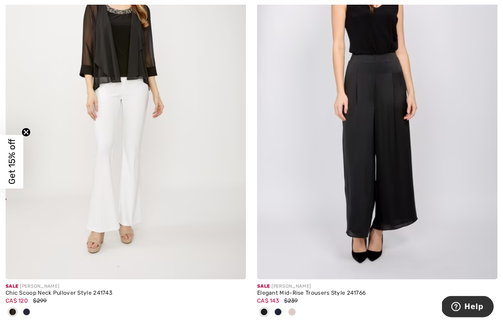
scroll to position [3994, 0]
click at [388, 165] on img at bounding box center [377, 98] width 241 height 361
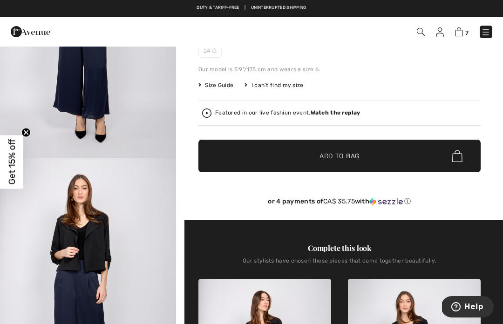
scroll to position [145, 0]
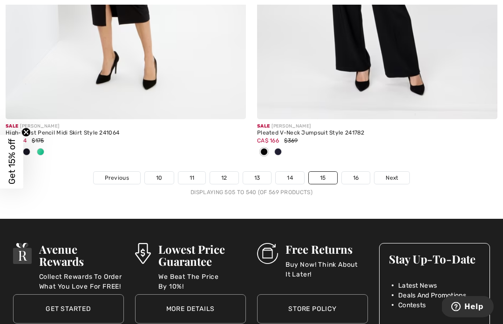
scroll to position [7532, 0]
click at [358, 172] on link "16" at bounding box center [356, 178] width 28 height 12
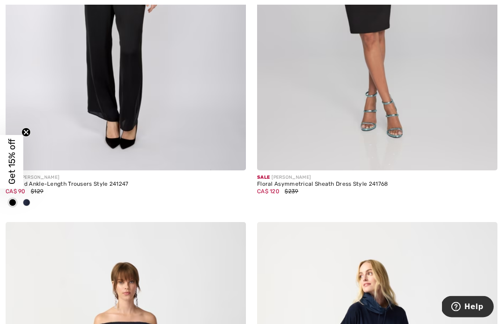
scroll to position [1133, 0]
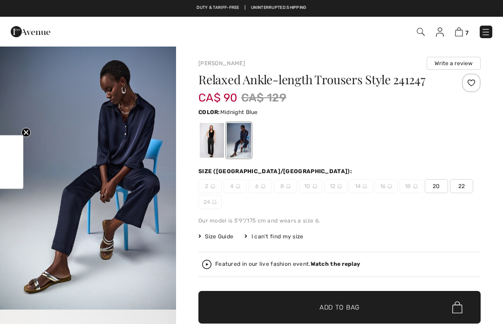
checkbox input "true"
click at [209, 142] on div at bounding box center [212, 140] width 24 height 35
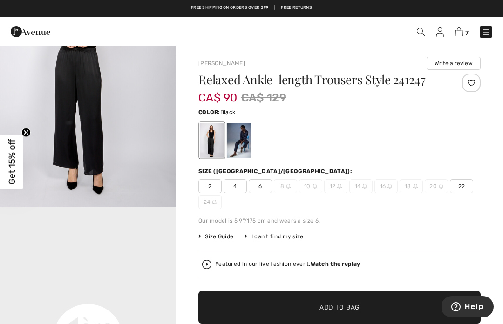
scroll to position [344, 0]
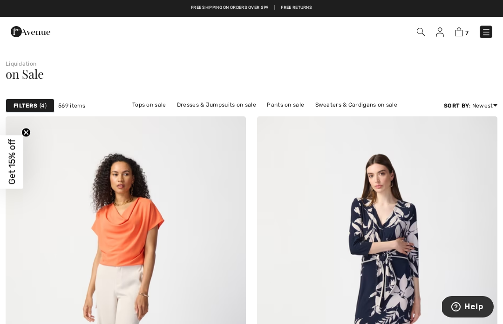
click at [458, 34] on img at bounding box center [459, 32] width 8 height 9
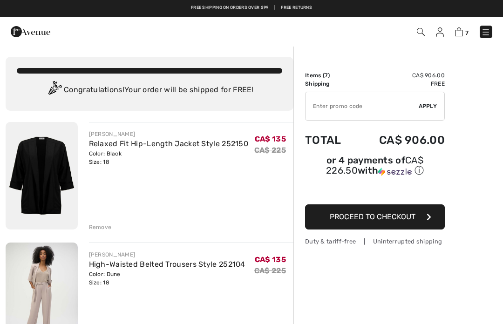
click at [48, 167] on img at bounding box center [42, 176] width 72 height 108
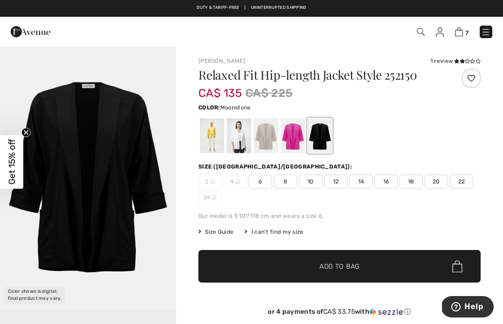
click at [260, 136] on div at bounding box center [266, 135] width 24 height 35
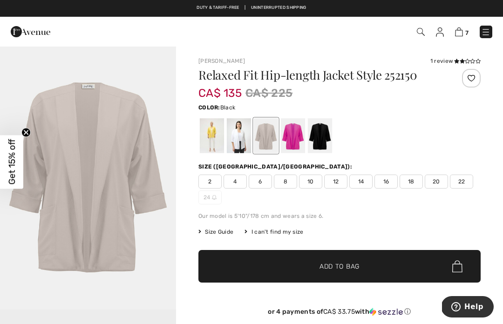
click at [317, 135] on div at bounding box center [320, 135] width 24 height 35
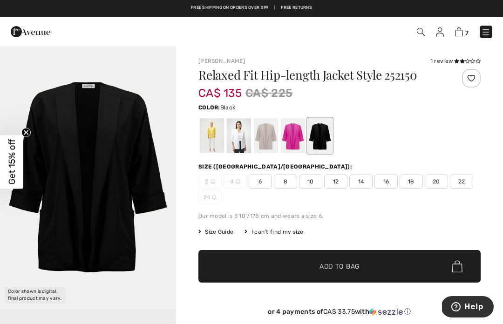
click at [285, 135] on div at bounding box center [293, 135] width 24 height 35
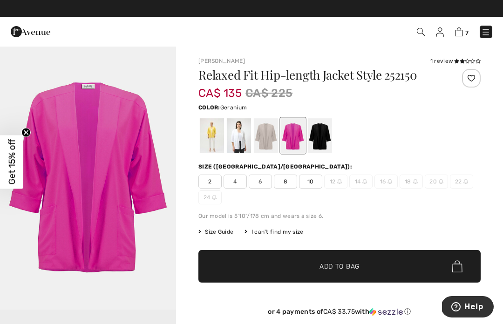
click at [262, 138] on div at bounding box center [266, 135] width 24 height 35
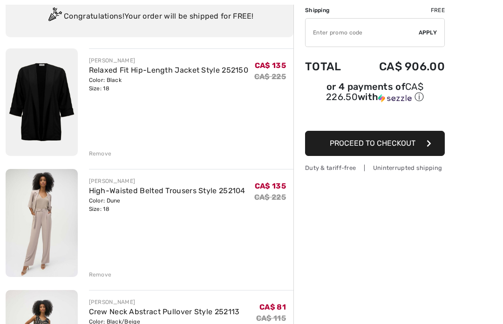
scroll to position [75, 0]
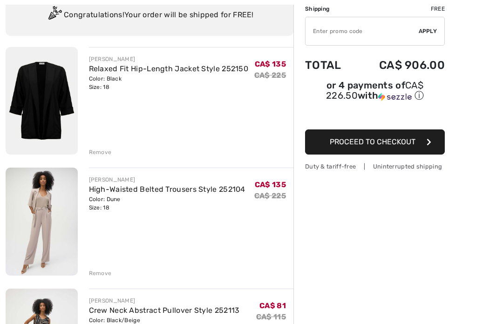
click at [172, 192] on link "High-Waisted Belted Trousers Style 252104" at bounding box center [167, 189] width 157 height 9
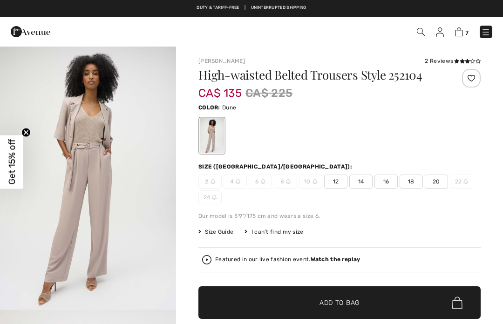
checkbox input "true"
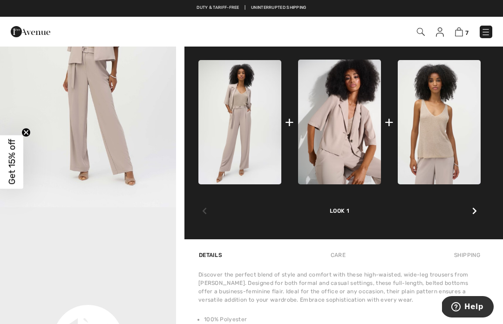
scroll to position [366, 0]
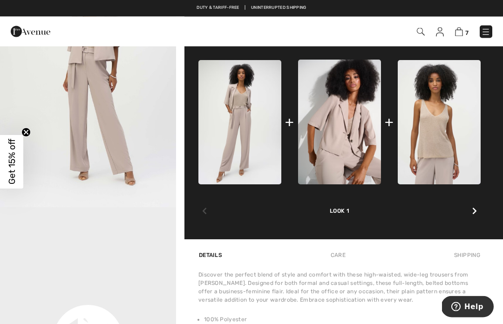
click at [469, 214] on div at bounding box center [475, 212] width 12 height 19
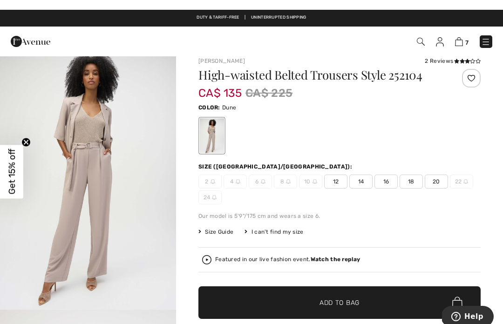
scroll to position [0, 0]
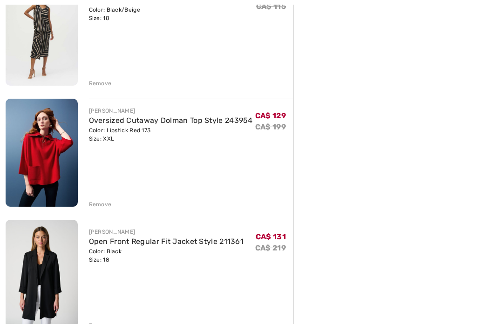
scroll to position [386, 0]
click at [169, 120] on link "Oversized Cutaway Dolman Top Style 243954" at bounding box center [171, 120] width 164 height 9
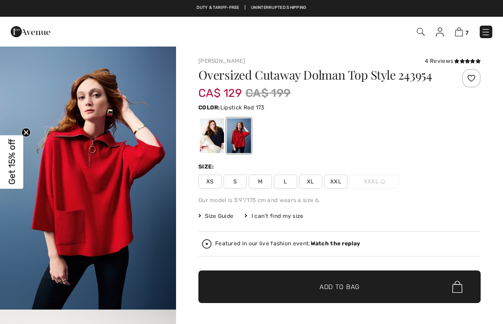
checkbox input "true"
click at [211, 142] on div at bounding box center [212, 135] width 24 height 35
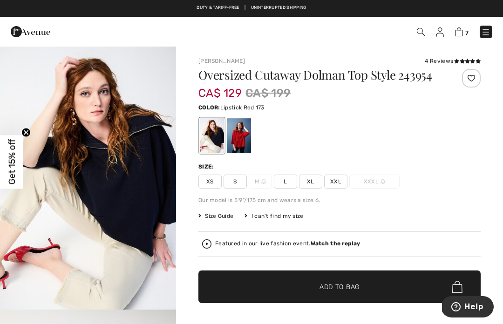
click at [243, 144] on div at bounding box center [239, 135] width 24 height 35
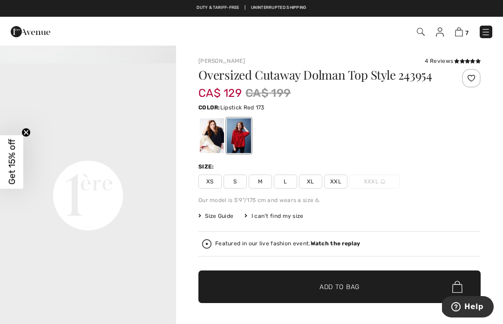
scroll to position [525, 0]
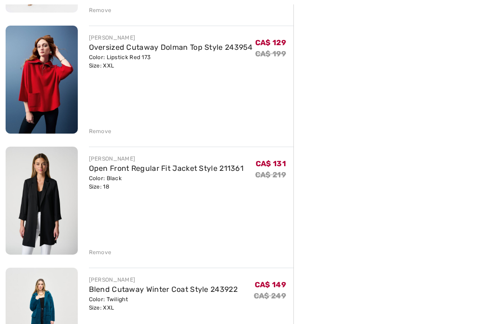
scroll to position [459, 0]
click at [46, 203] on img at bounding box center [42, 201] width 72 height 108
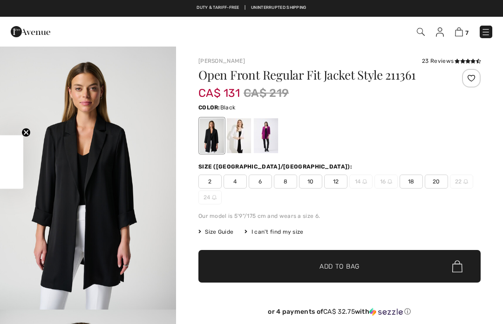
checkbox input "true"
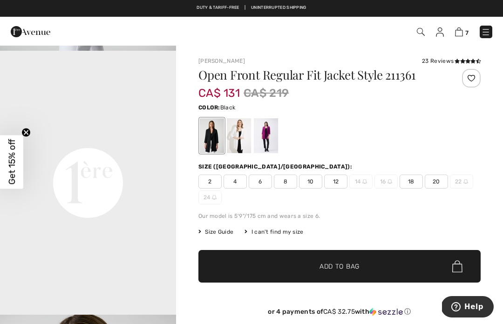
scroll to position [533, 0]
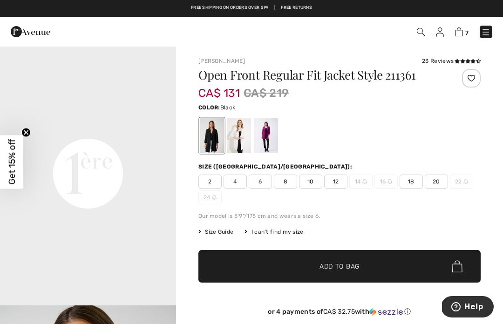
click at [240, 139] on div at bounding box center [239, 135] width 24 height 35
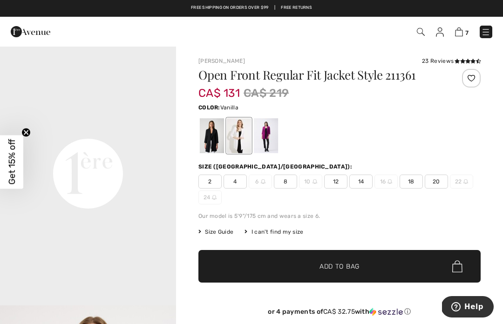
scroll to position [0, 0]
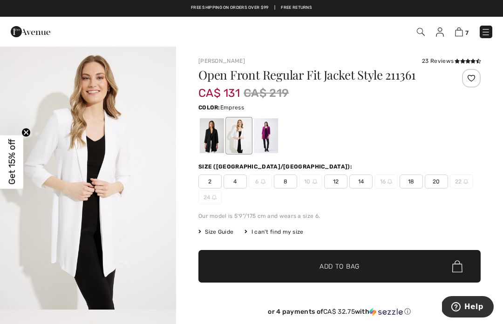
click at [264, 138] on div at bounding box center [266, 135] width 24 height 35
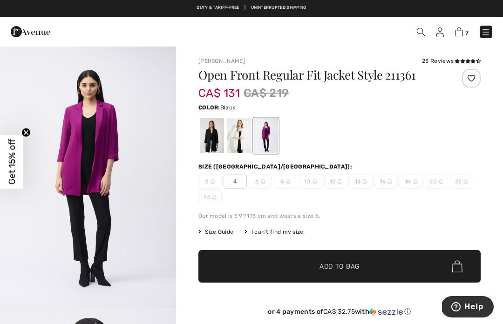
click at [206, 143] on div at bounding box center [212, 135] width 24 height 35
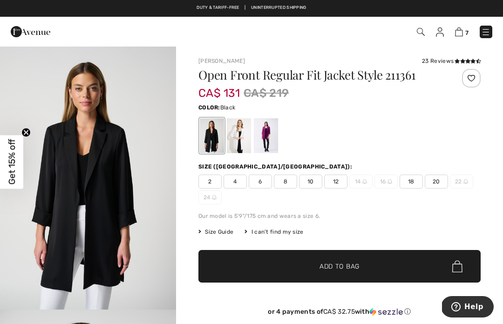
click at [264, 138] on div at bounding box center [266, 135] width 24 height 35
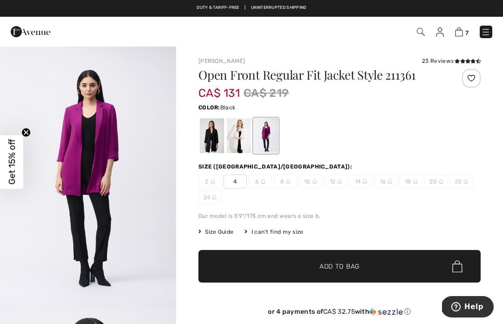
click at [209, 141] on div at bounding box center [212, 135] width 24 height 35
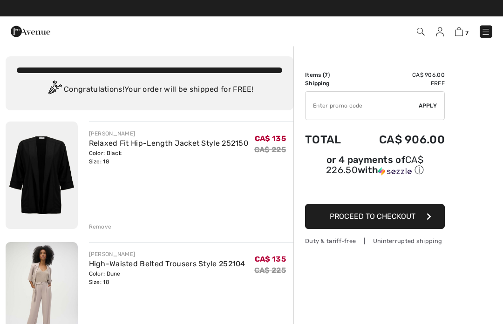
scroll to position [0, 0]
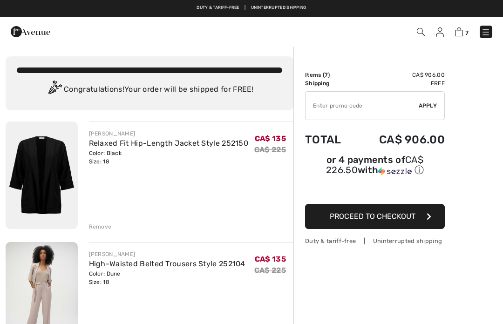
click at [137, 146] on link "Relaxed Fit Hip-Length Jacket Style 252150" at bounding box center [169, 143] width 160 height 9
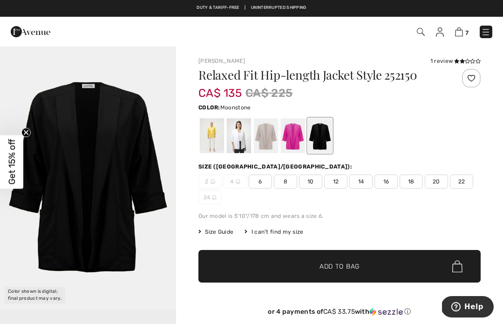
click at [262, 139] on div at bounding box center [266, 135] width 24 height 35
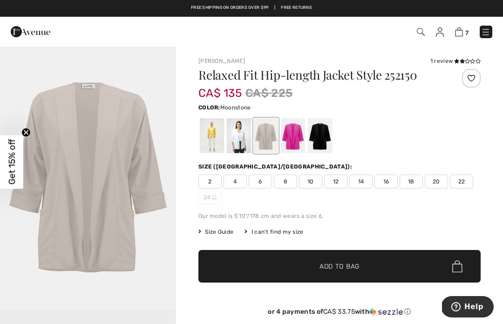
click at [410, 181] on span "18" at bounding box center [411, 182] width 23 height 14
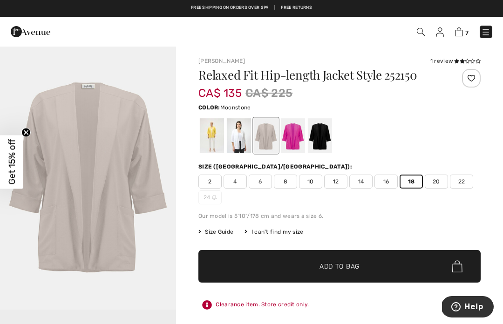
click at [345, 266] on span "Add to Bag" at bounding box center [340, 267] width 40 height 10
click at [458, 32] on img at bounding box center [459, 32] width 8 height 9
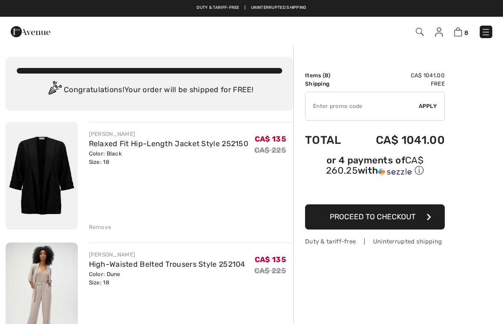
click at [99, 228] on div "Remove" at bounding box center [100, 227] width 23 height 8
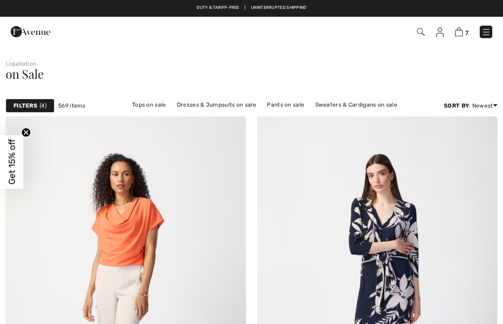
checkbox input "true"
click at [420, 28] on img at bounding box center [421, 32] width 8 height 8
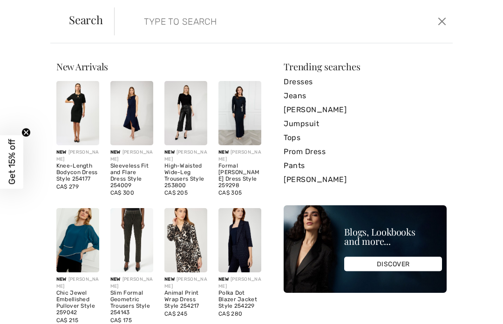
click at [186, 21] on input "search" at bounding box center [249, 21] width 224 height 28
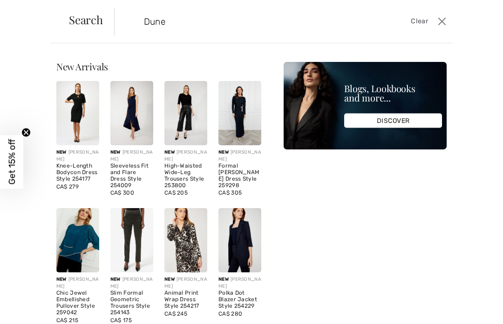
type input "Dune"
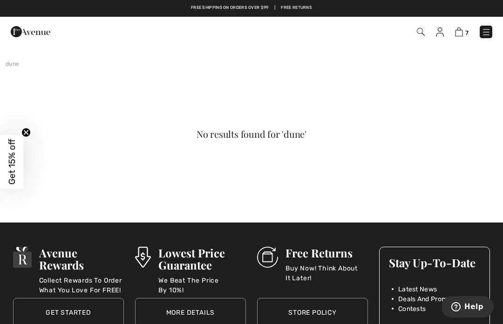
click at [418, 33] on img at bounding box center [421, 32] width 8 height 8
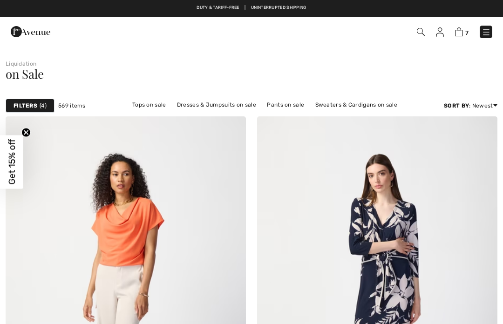
checkbox input "true"
click at [31, 104] on strong "Filters" at bounding box center [26, 106] width 24 height 8
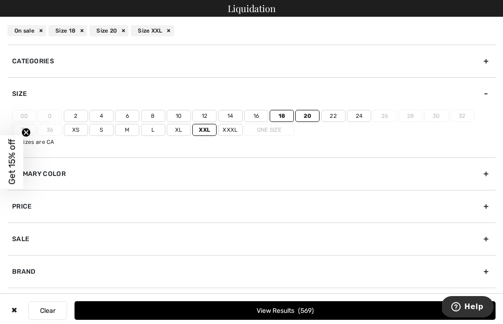
click at [482, 176] on div "Primary Color" at bounding box center [251, 174] width 489 height 33
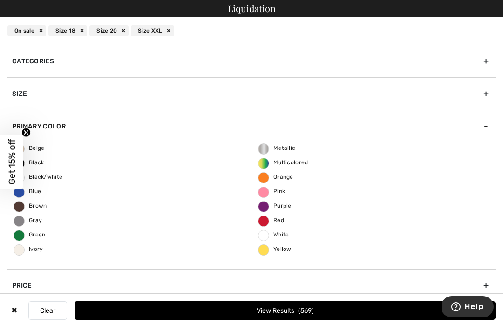
click at [27, 134] on circle "Close teaser" at bounding box center [26, 132] width 9 height 9
click at [24, 150] on span "Beige" at bounding box center [29, 148] width 31 height 7
click at [0, 0] on input "Beige" at bounding box center [0, 0] width 0 height 0
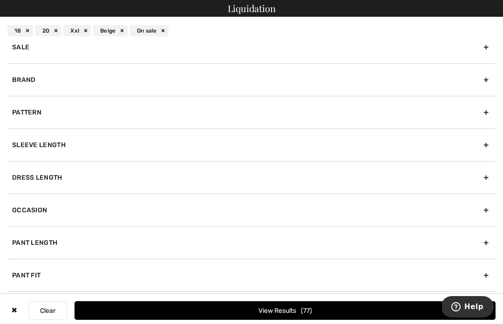
scroll to position [271, 0]
click at [483, 241] on div "Pant Length" at bounding box center [251, 243] width 489 height 33
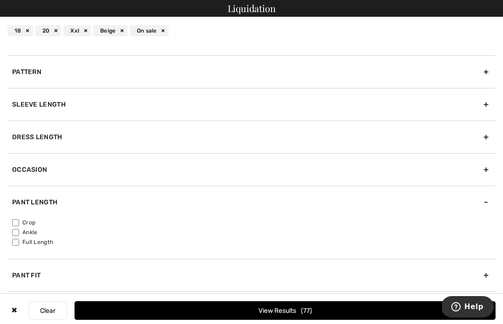
scroll to position [185, 0]
click at [18, 243] on input"] "Full Length" at bounding box center [15, 242] width 7 height 7
checkbox input"] "true"
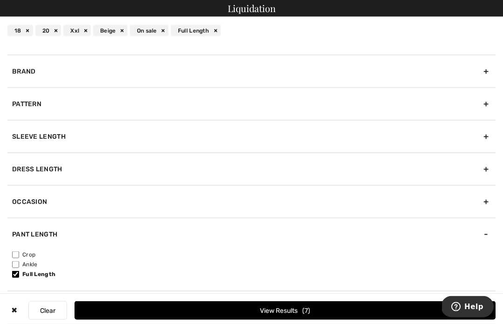
scroll to position [140, 0]
click at [34, 312] on div "Pant Fit" at bounding box center [251, 307] width 489 height 33
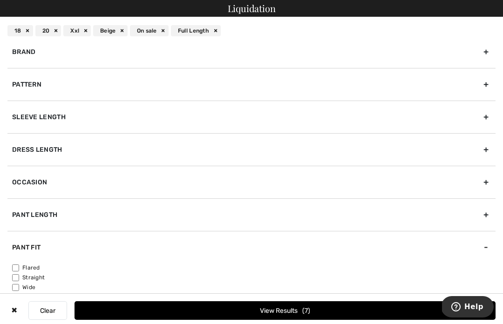
scroll to position [172, 0]
click at [311, 320] on button "View Results 7" at bounding box center [285, 311] width 421 height 19
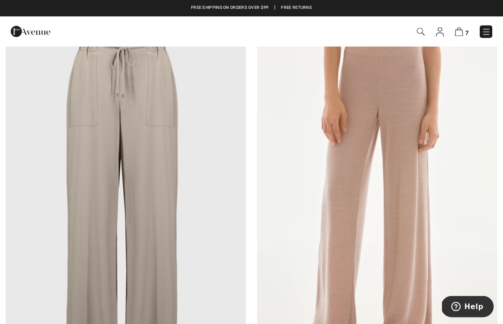
scroll to position [502, 0]
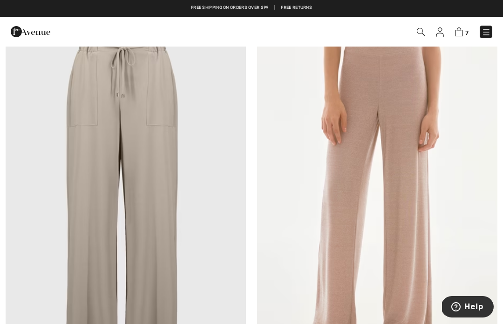
click at [395, 180] on img at bounding box center [377, 193] width 241 height 361
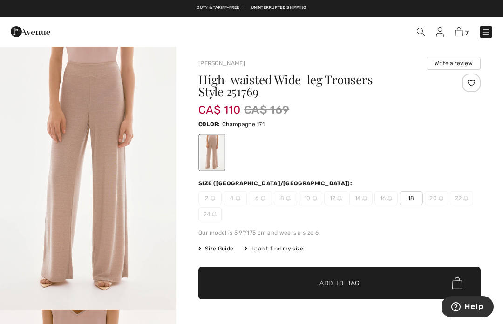
click at [407, 200] on span "18" at bounding box center [411, 199] width 23 height 14
click at [349, 286] on span "Add to Bag" at bounding box center [340, 284] width 40 height 10
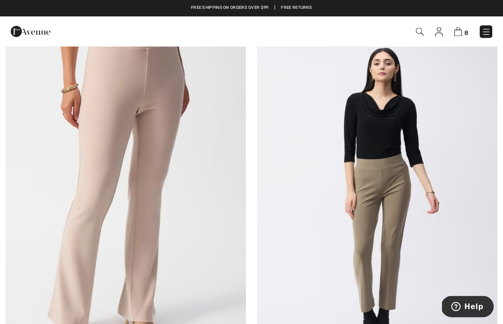
scroll to position [910, 0]
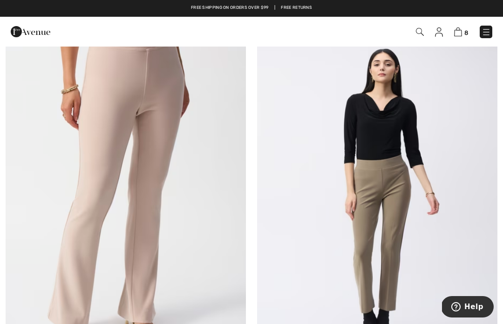
click at [153, 201] on img at bounding box center [126, 197] width 241 height 361
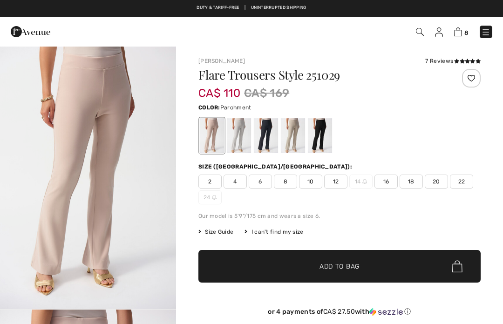
checkbox input "true"
click at [210, 144] on div at bounding box center [212, 135] width 24 height 35
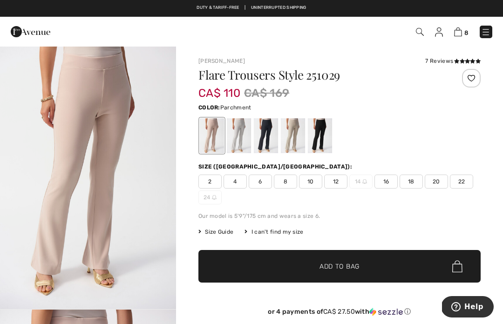
click at [295, 139] on div at bounding box center [293, 135] width 24 height 35
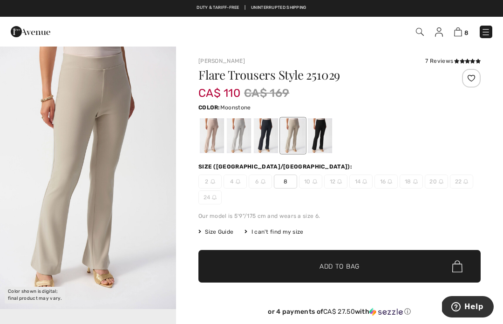
click at [210, 142] on div at bounding box center [212, 135] width 24 height 35
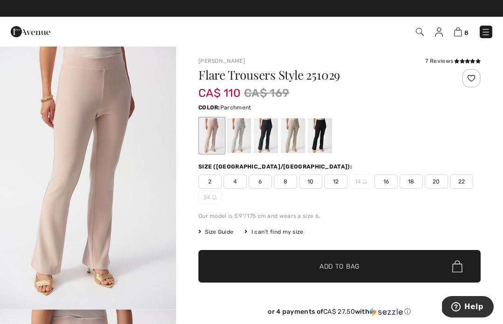
click at [292, 138] on div at bounding box center [293, 135] width 24 height 35
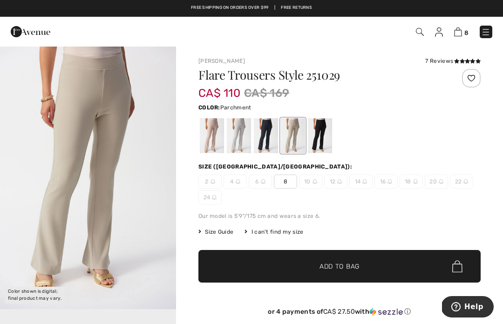
click at [205, 133] on div at bounding box center [212, 135] width 24 height 35
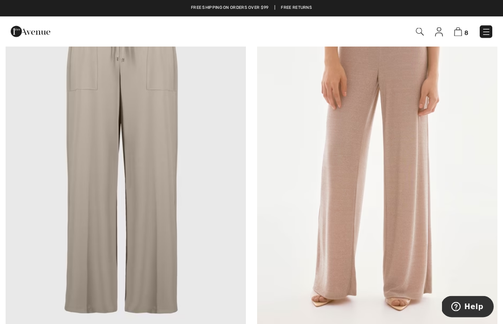
scroll to position [532, 0]
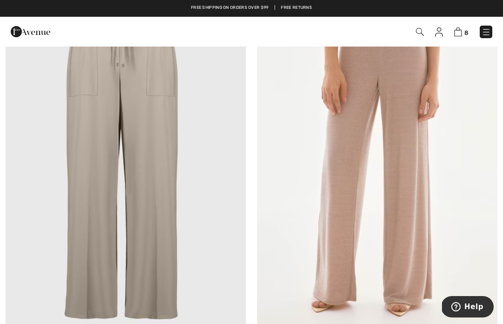
click at [376, 167] on img at bounding box center [377, 162] width 241 height 361
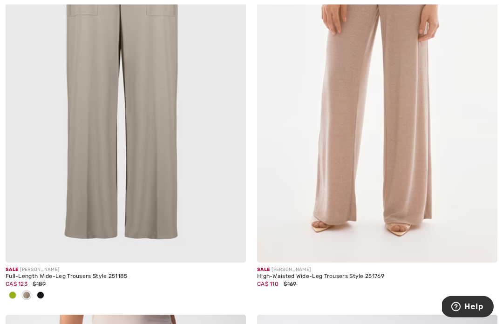
scroll to position [612, 0]
click at [130, 112] on img at bounding box center [126, 82] width 241 height 361
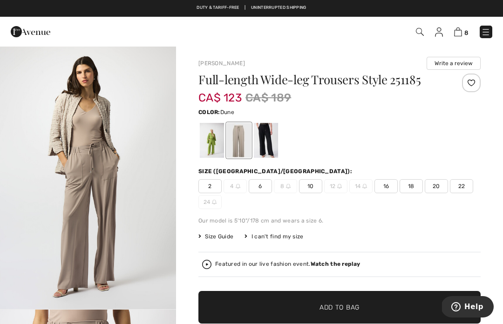
click at [238, 142] on div at bounding box center [239, 140] width 24 height 35
click at [410, 185] on span "18" at bounding box center [411, 186] width 23 height 14
click at [336, 302] on span "✔ Added to Bag Add to Bag" at bounding box center [340, 307] width 283 height 33
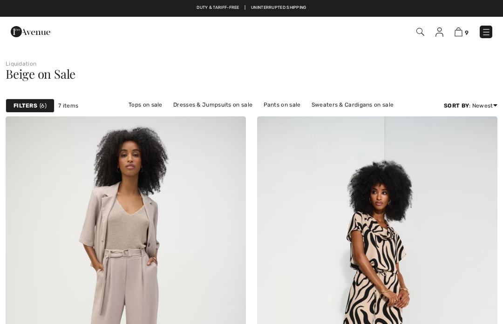
checkbox input "true"
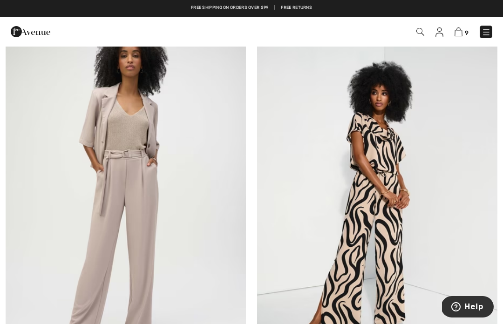
scroll to position [99, 0]
click at [133, 200] on img at bounding box center [126, 198] width 241 height 361
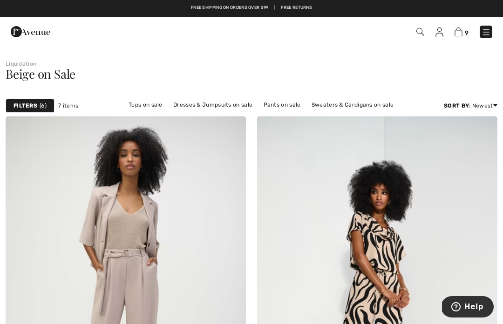
click at [456, 32] on img at bounding box center [459, 32] width 8 height 9
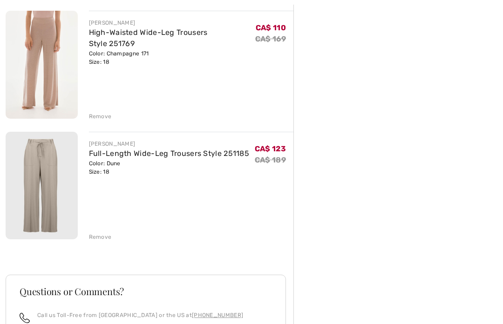
scroll to position [958, 0]
click at [150, 156] on link "Full-Length Wide-Leg Trousers Style 251185" at bounding box center [169, 153] width 161 height 9
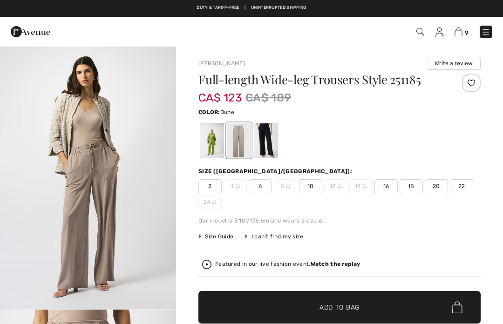
checkbox input "true"
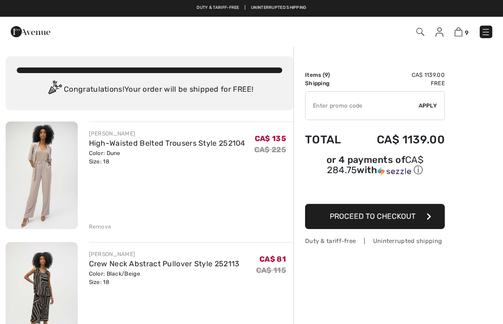
click at [173, 147] on link "High-Waisted Belted Trousers Style 252104" at bounding box center [167, 143] width 157 height 9
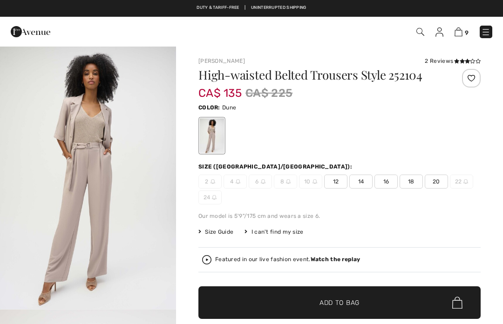
checkbox input "true"
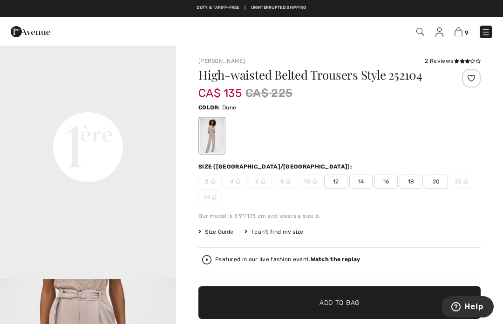
scroll to position [560, 0]
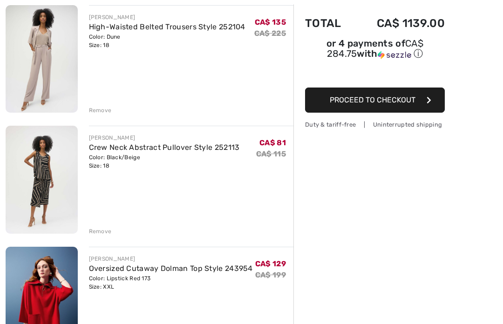
scroll to position [117, 0]
click at [172, 152] on link "Crew Neck Abstract Pullover Style 252113" at bounding box center [164, 147] width 151 height 9
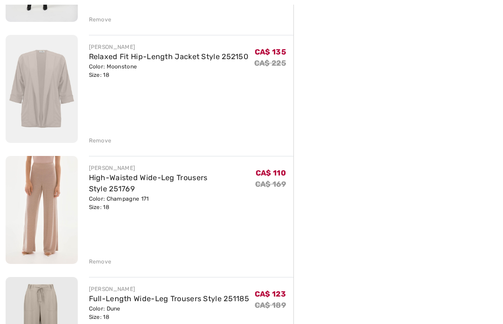
scroll to position [813, 0]
click at [102, 259] on div "Remove" at bounding box center [100, 262] width 23 height 8
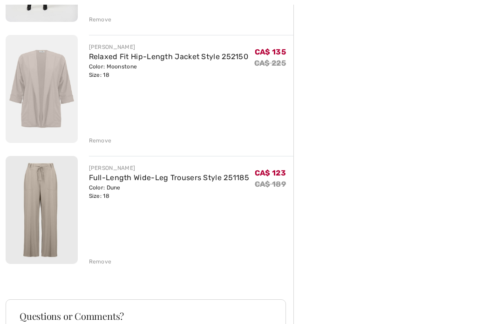
click at [101, 261] on div "Remove" at bounding box center [100, 262] width 23 height 8
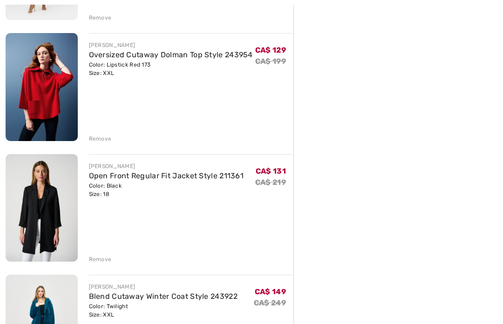
scroll to position [331, 0]
click at [40, 86] on img at bounding box center [42, 87] width 72 height 108
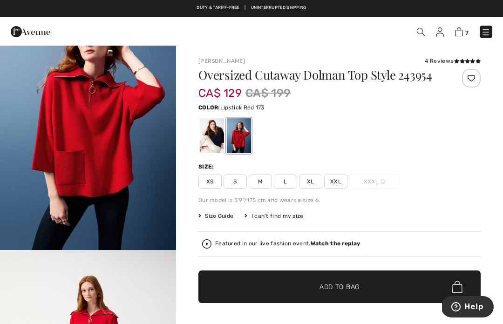
scroll to position [55, 0]
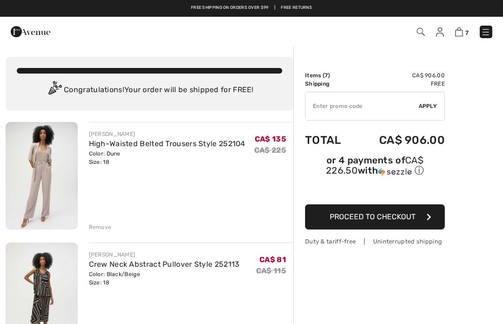
click at [403, 225] on button "Proceed to Checkout" at bounding box center [375, 217] width 140 height 25
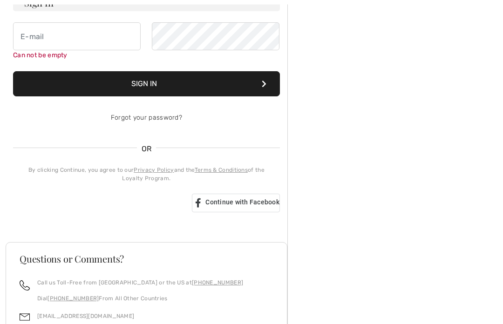
scroll to position [141, 0]
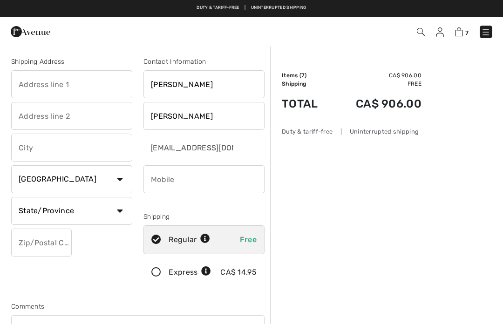
click at [65, 87] on input "text" at bounding box center [71, 84] width 121 height 28
type input "[STREET_ADDRESS]"
click at [90, 118] on input "text" at bounding box center [71, 116] width 121 height 28
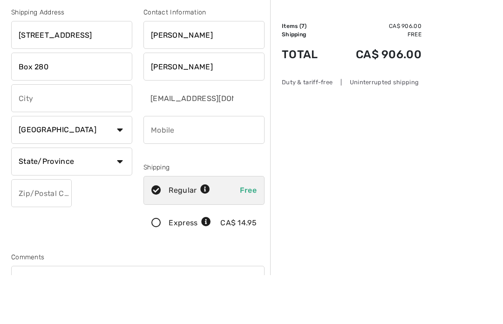
type input "Box 280"
click at [72, 134] on input "text" at bounding box center [71, 148] width 121 height 28
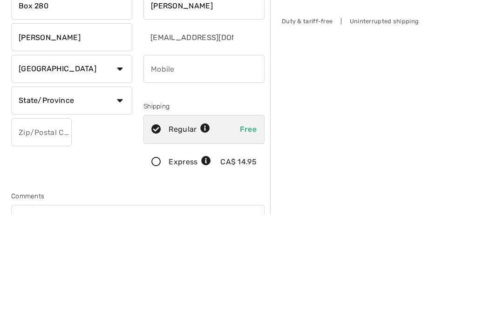
type input "[PERSON_NAME]"
click at [119, 197] on select "State/Province [GEOGRAPHIC_DATA] [GEOGRAPHIC_DATA] [GEOGRAPHIC_DATA] [GEOGRAPHI…" at bounding box center [71, 211] width 121 height 28
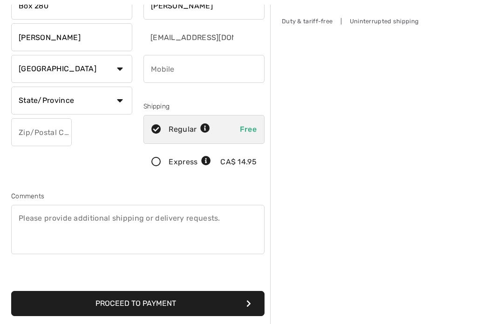
select select "ON"
click at [45, 134] on input "text" at bounding box center [41, 132] width 61 height 28
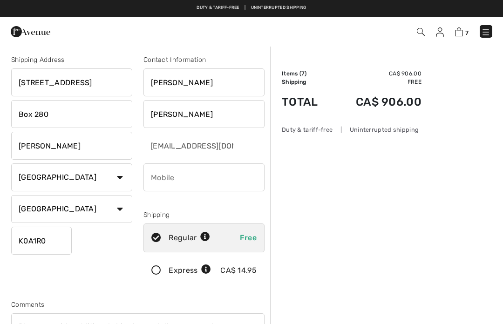
scroll to position [0, 0]
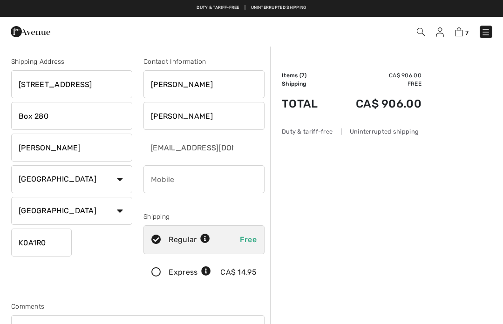
type input "K0A1R0"
click at [174, 178] on input "phone" at bounding box center [204, 179] width 121 height 28
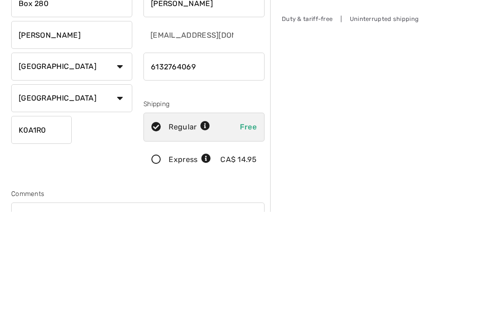
scroll to position [113, 0]
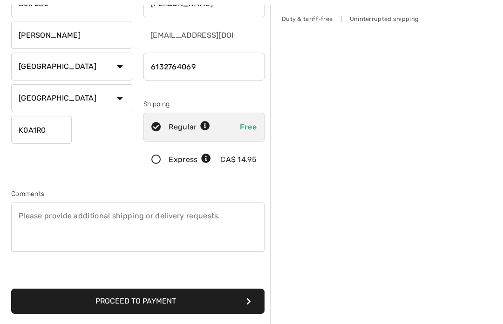
type input "6132764069"
click at [204, 222] on textarea at bounding box center [138, 227] width 254 height 49
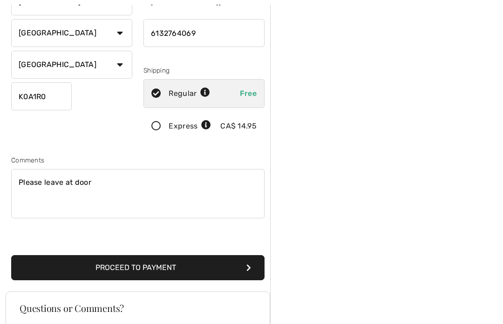
scroll to position [147, 0]
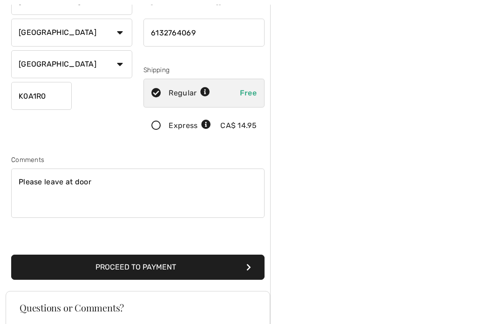
type textarea "Please leave at door"
click at [187, 270] on button "Proceed to Payment" at bounding box center [138, 267] width 254 height 25
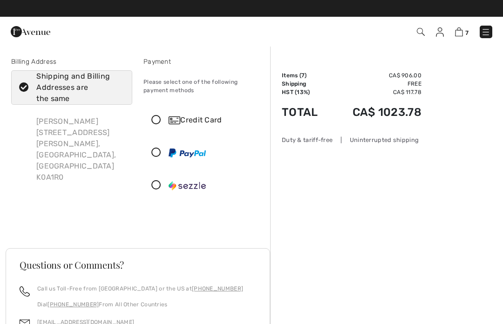
click at [156, 119] on icon at bounding box center [156, 121] width 25 height 10
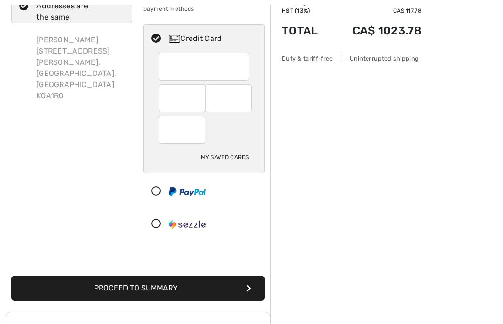
scroll to position [81, 0]
click at [248, 47] on div "Credit Card" at bounding box center [204, 39] width 120 height 28
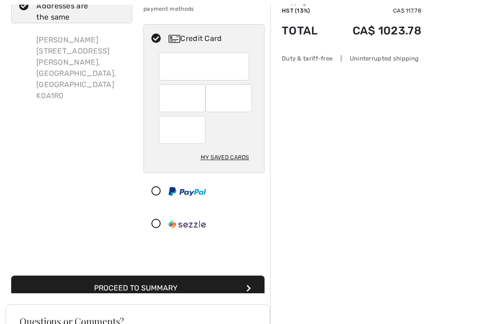
scroll to position [82, 0]
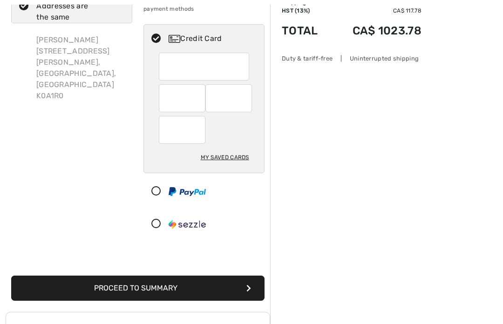
click at [245, 72] on div at bounding box center [204, 67] width 90 height 28
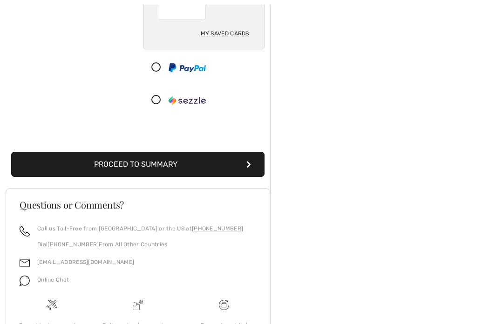
scroll to position [206, 0]
click at [188, 164] on button "Proceed to Summary" at bounding box center [138, 164] width 254 height 25
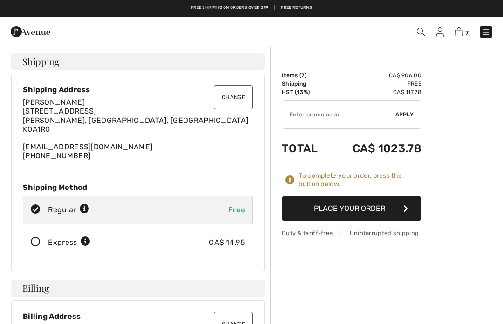
click at [356, 211] on button "Place Your Order" at bounding box center [352, 208] width 140 height 25
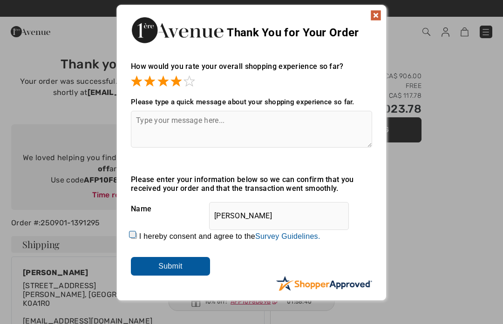
click at [374, 15] on img at bounding box center [376, 15] width 11 height 11
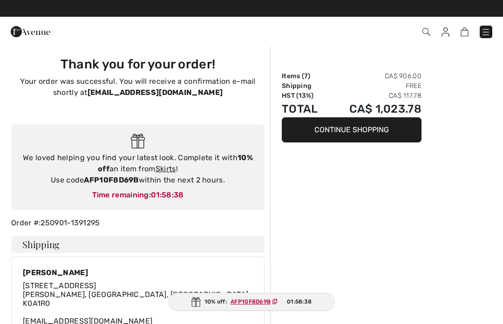
click at [249, 305] on ins "AFP10F8D69B" at bounding box center [251, 302] width 40 height 7
